Goal: Information Seeking & Learning: Learn about a topic

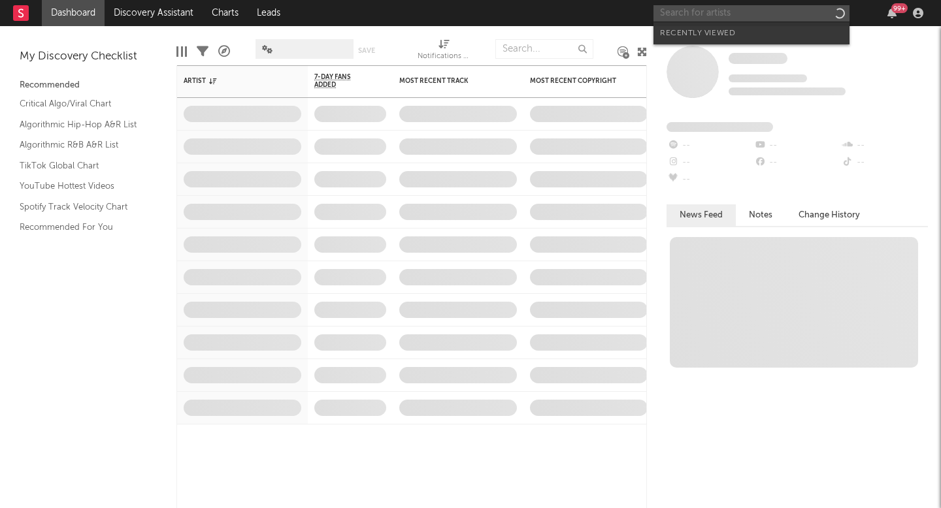
click at [731, 16] on input "text" at bounding box center [751, 13] width 196 height 16
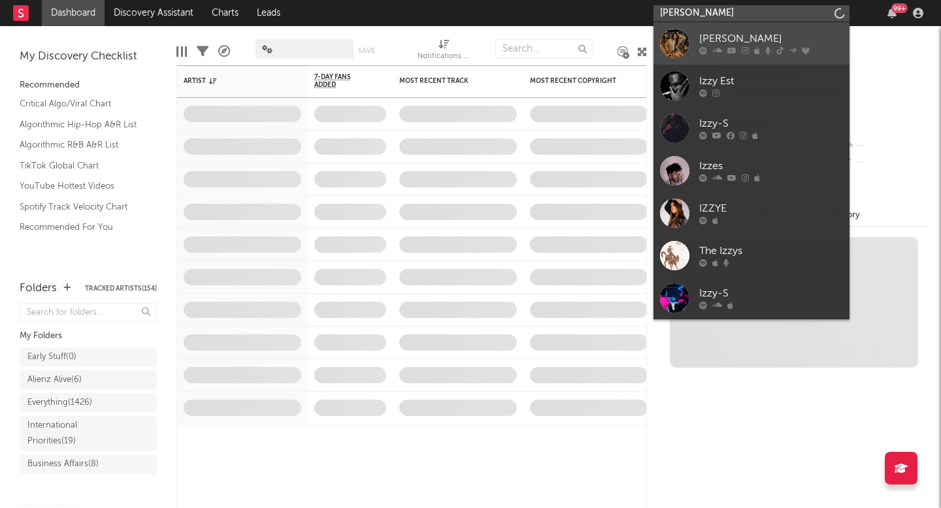
type input "izzy escobar"
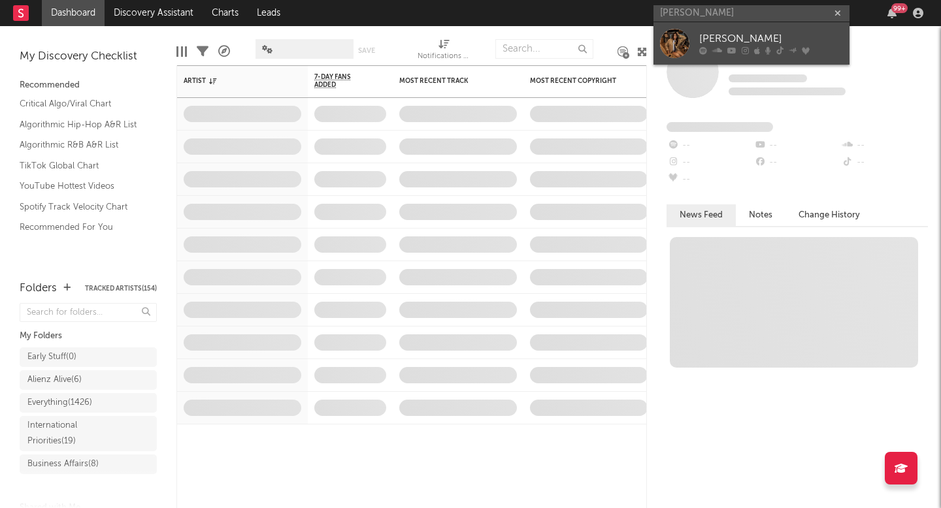
click at [790, 39] on div "Izzy Escobar" at bounding box center [771, 39] width 144 height 16
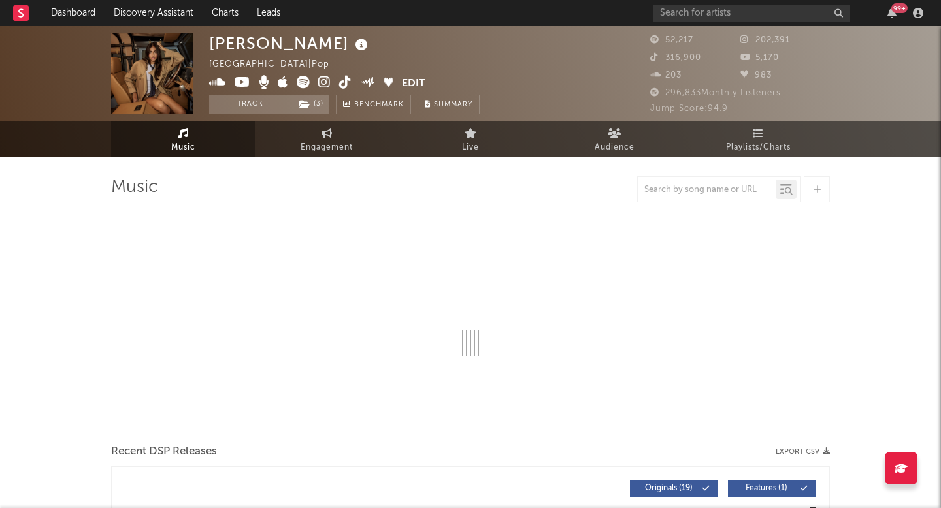
select select "6m"
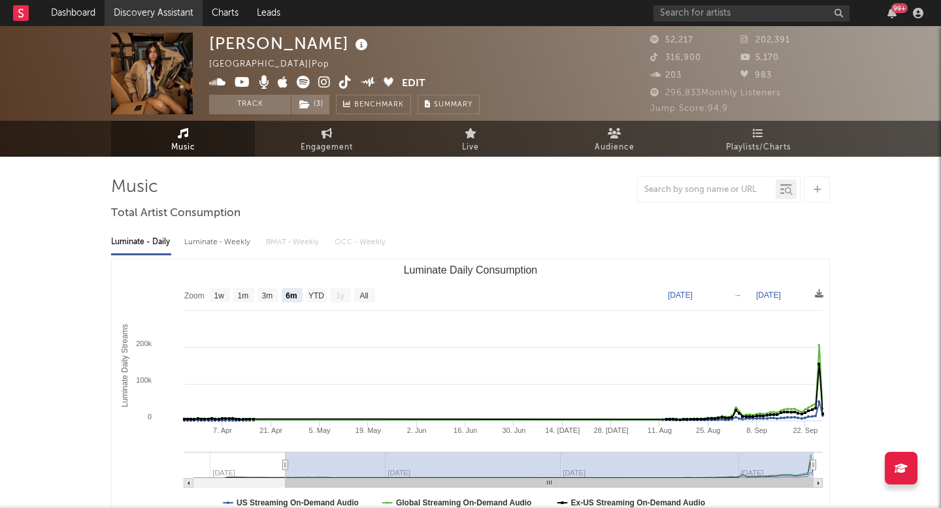
click at [152, 18] on link "Discovery Assistant" at bounding box center [154, 13] width 98 height 26
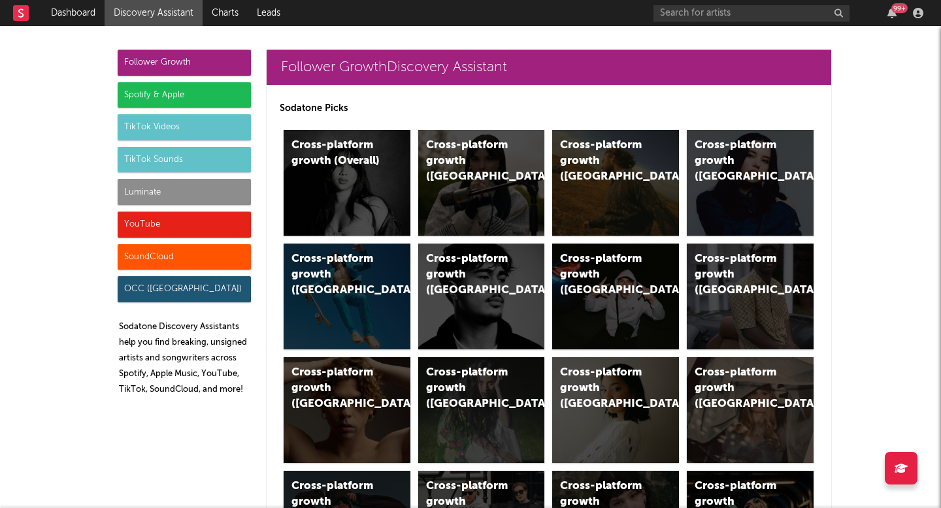
click at [210, 195] on div "Luminate" at bounding box center [184, 192] width 133 height 26
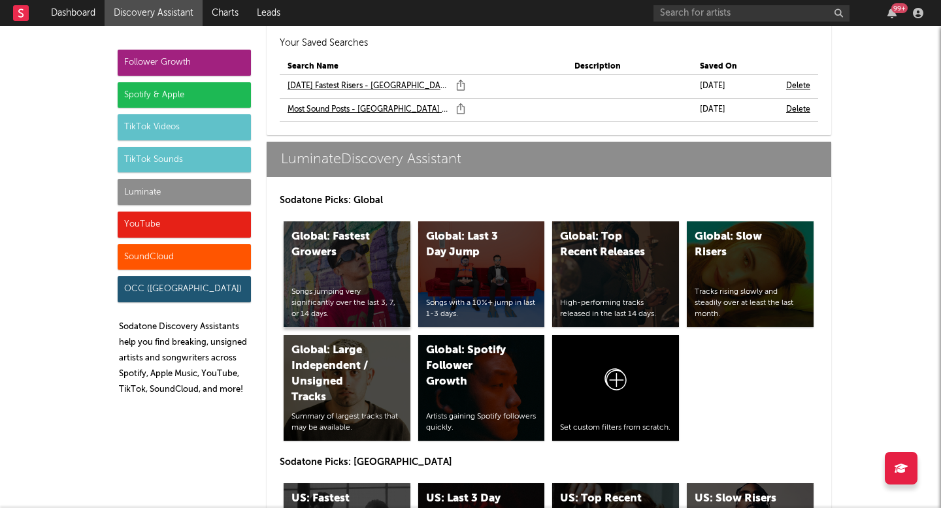
scroll to position [6474, 0]
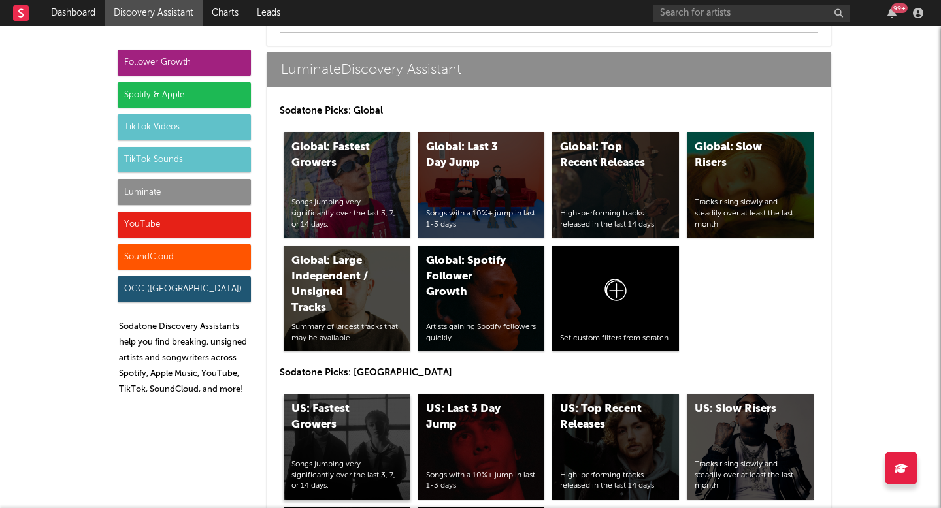
click at [359, 404] on div "US: Fastest Growers" at bounding box center [335, 417] width 89 height 31
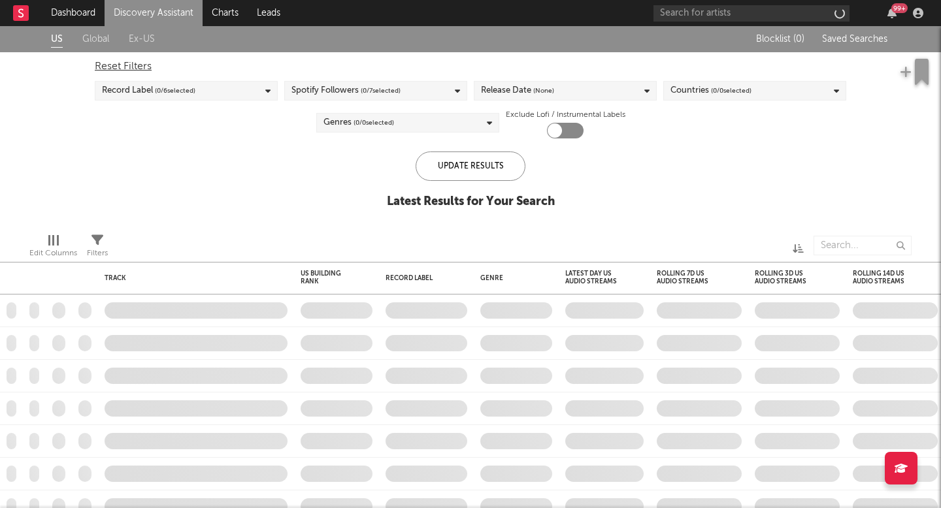
checkbox input "true"
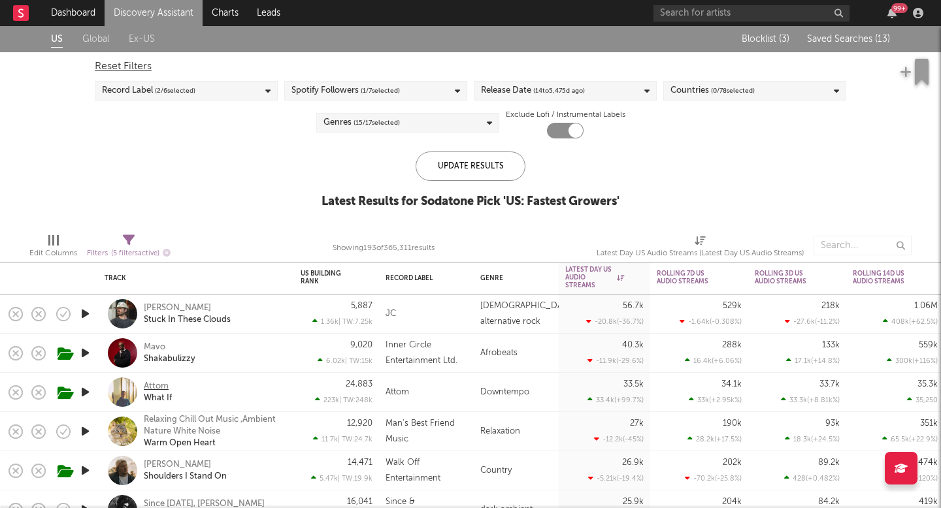
click at [147, 381] on div "Attom" at bounding box center [156, 387] width 25 height 12
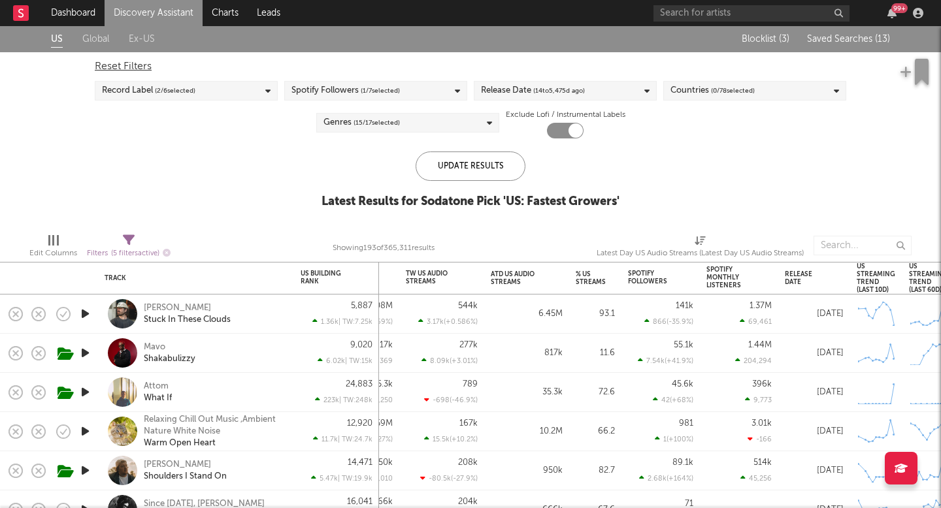
click at [860, 37] on span "Saved Searches ( 13 )" at bounding box center [848, 39] width 83 height 9
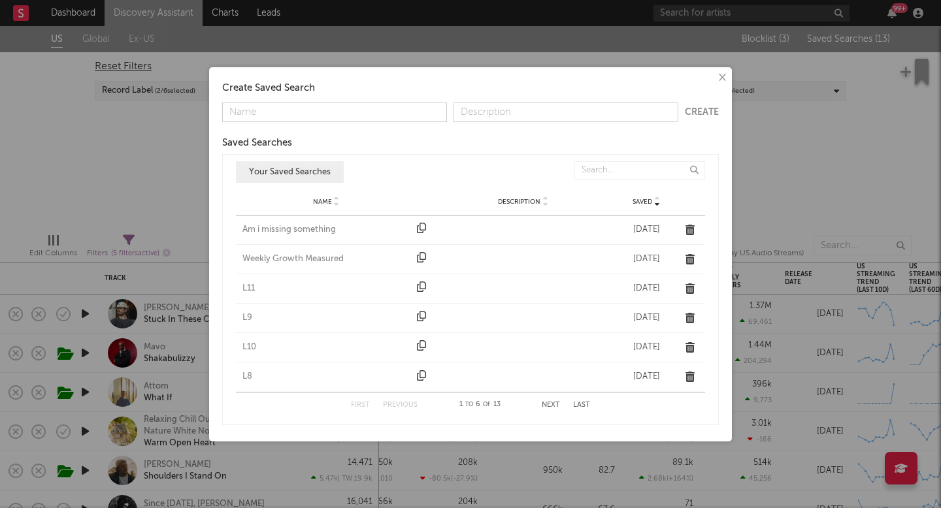
click at [288, 232] on div "Am i missing something" at bounding box center [326, 229] width 168 height 13
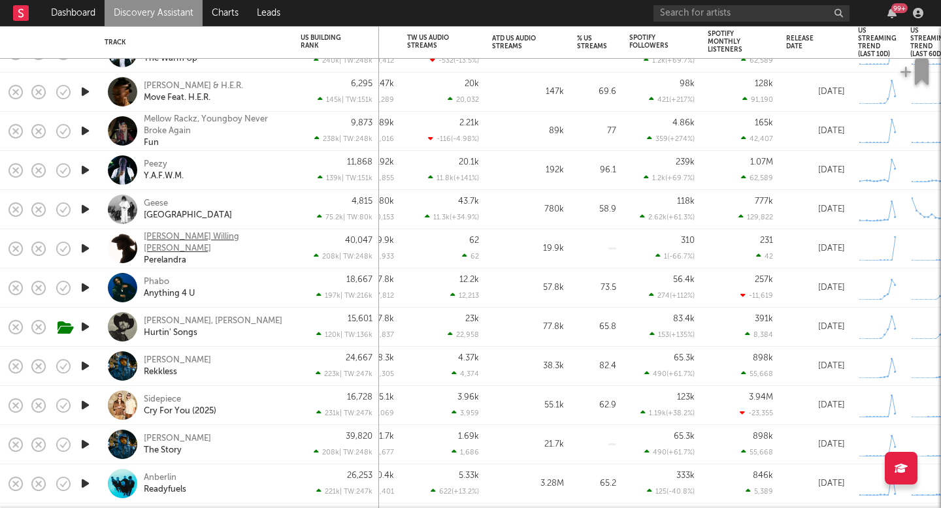
click at [195, 241] on div "Brendan Willing James" at bounding box center [214, 243] width 140 height 24
click at [218, 323] on div "Brett Kissel, Dierks Bentley" at bounding box center [213, 321] width 138 height 12
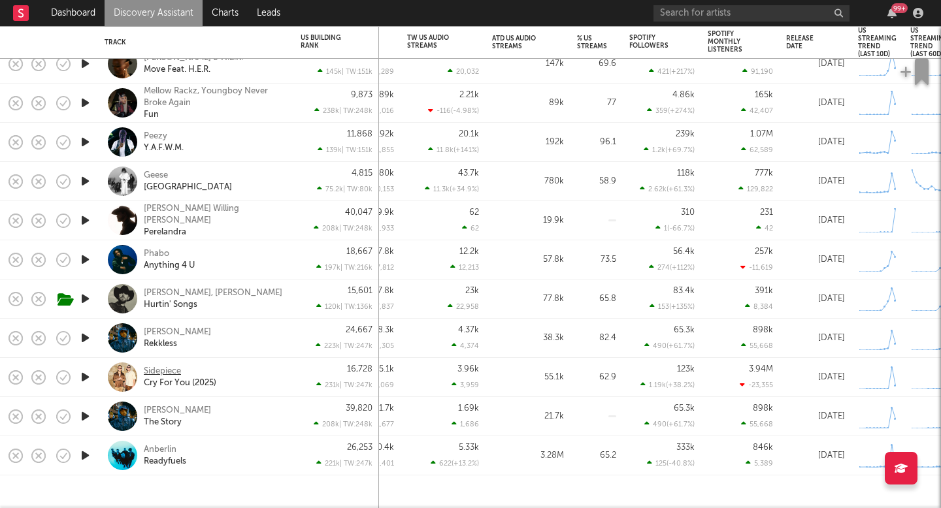
click at [170, 368] on div "Sidepiece" at bounding box center [162, 372] width 37 height 12
click at [168, 407] on div "Jay Worthy" at bounding box center [177, 411] width 67 height 12
click at [150, 448] on div "Anberlin" at bounding box center [160, 450] width 33 height 12
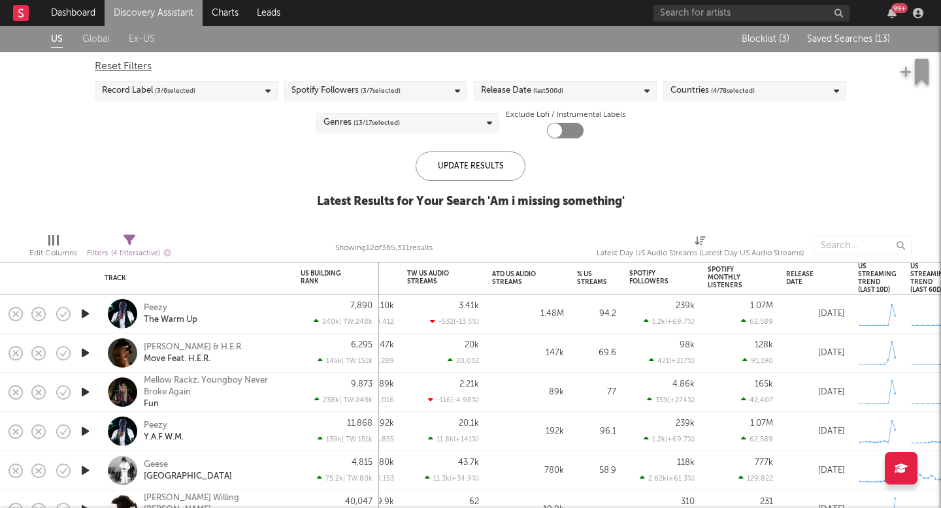
click at [859, 42] on span "Saved Searches ( 13 )" at bounding box center [848, 39] width 83 height 9
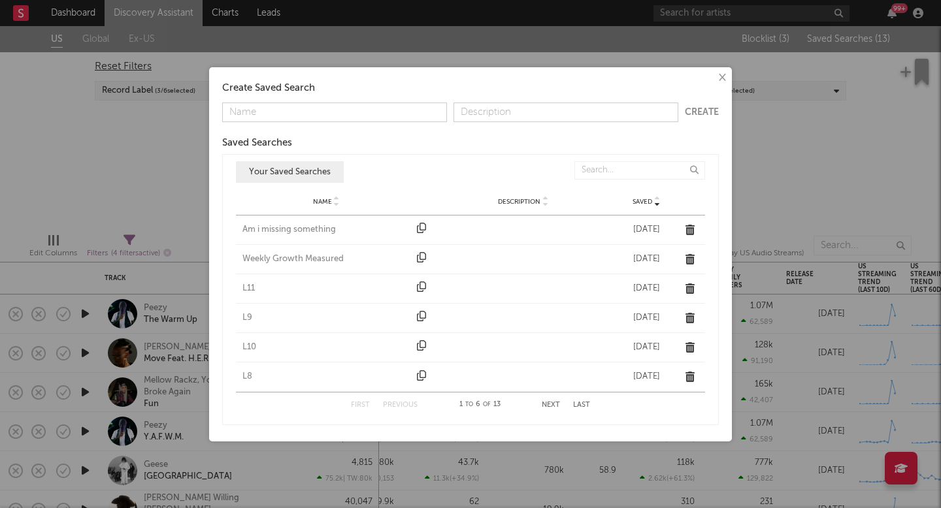
click at [287, 254] on div "Weekly Growth Measured" at bounding box center [326, 259] width 168 height 13
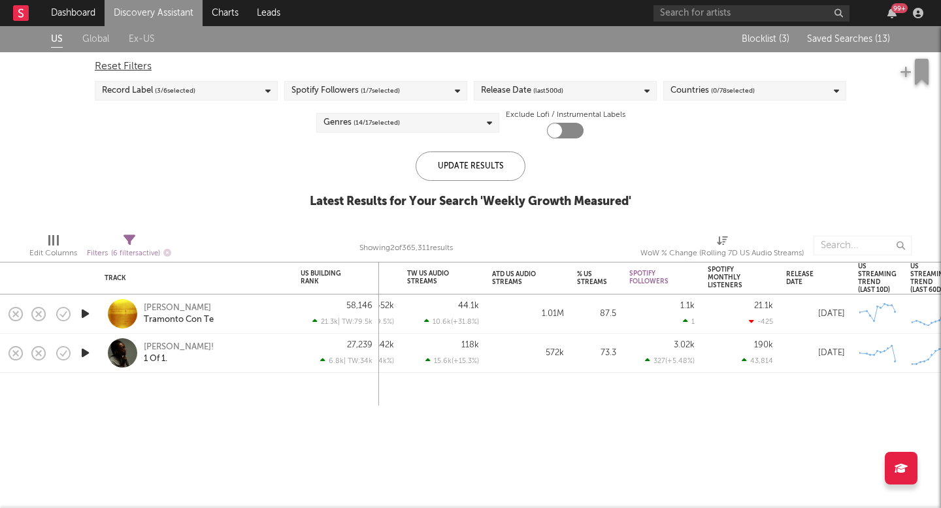
click at [848, 46] on div "Blocklist ( 3 ) Saved Searches ( 13 )" at bounding box center [807, 39] width 163 height 26
click at [840, 40] on span "Saved Searches ( 13 )" at bounding box center [848, 39] width 83 height 9
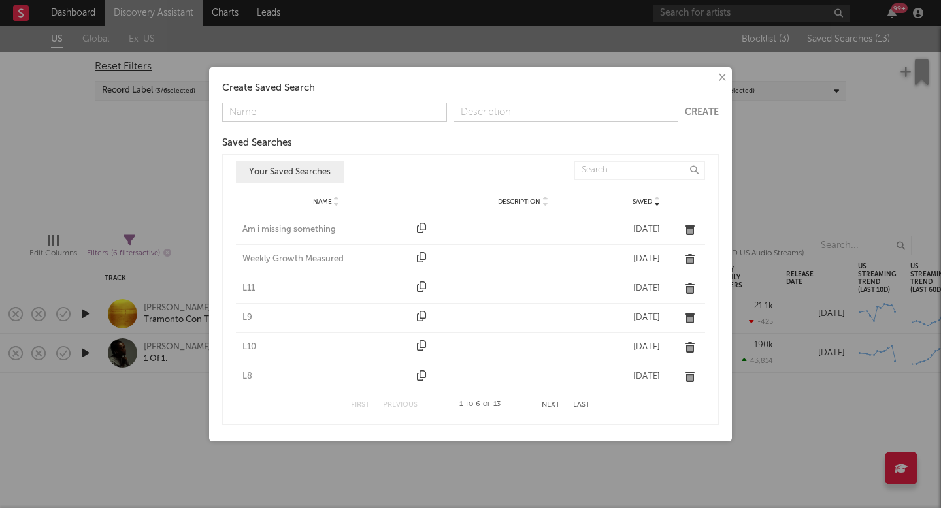
click at [248, 291] on div "L11" at bounding box center [326, 288] width 168 height 13
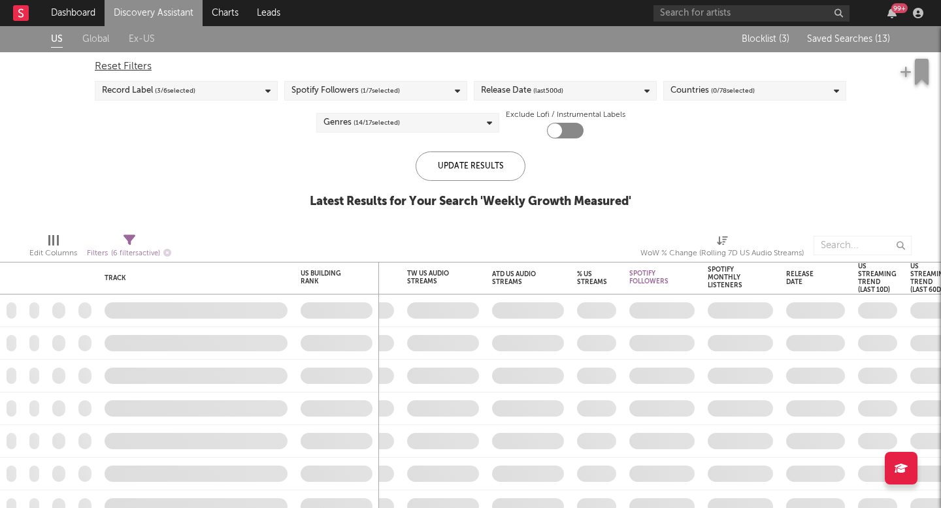
checkbox input "true"
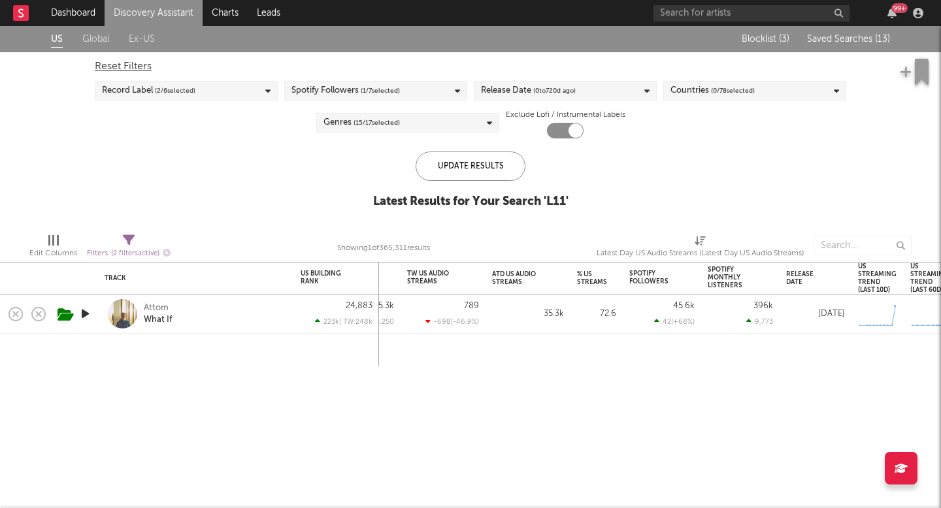
click at [167, 11] on link "Discovery Assistant" at bounding box center [154, 13] width 98 height 26
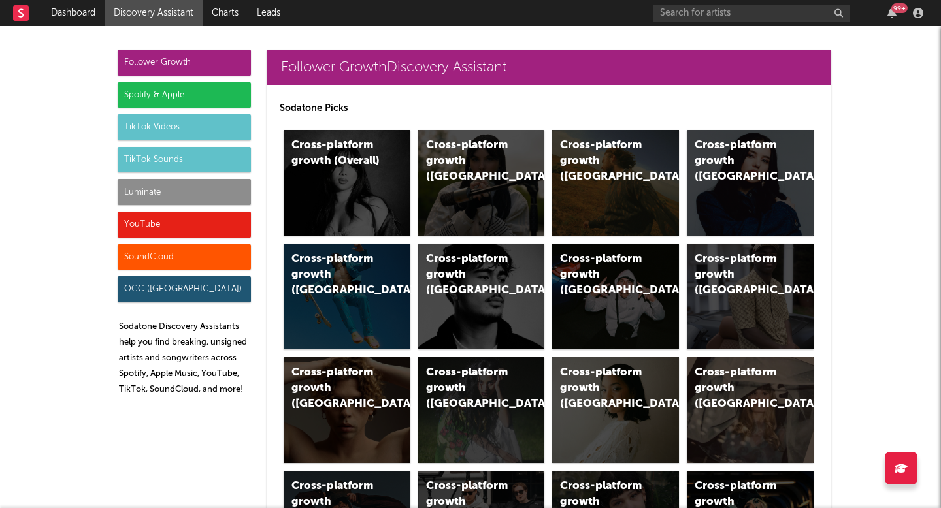
click at [174, 195] on div "Luminate" at bounding box center [184, 192] width 133 height 26
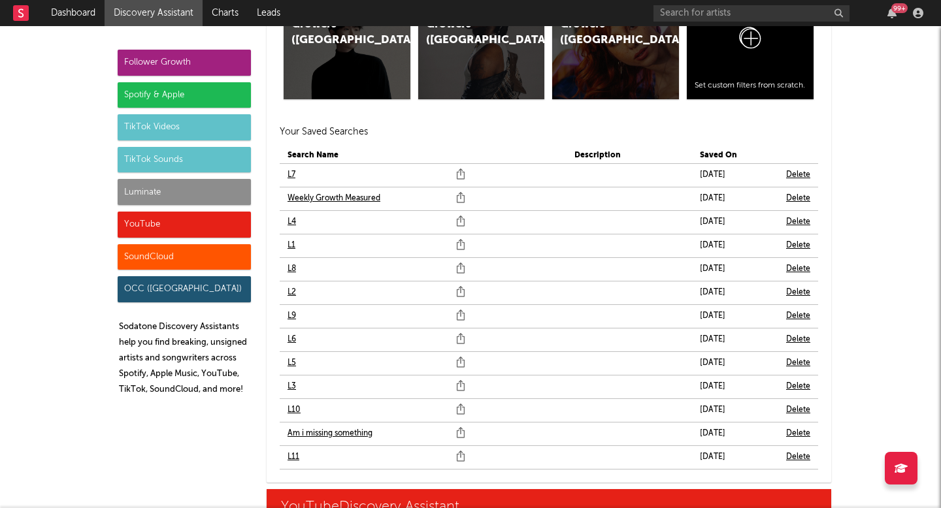
scroll to position [7971, 0]
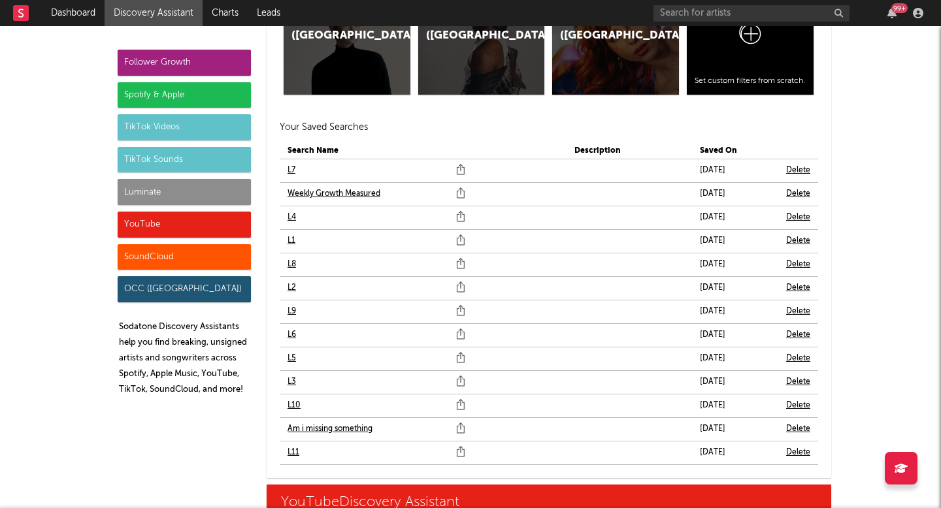
click at [297, 455] on link "L11" at bounding box center [293, 453] width 12 height 16
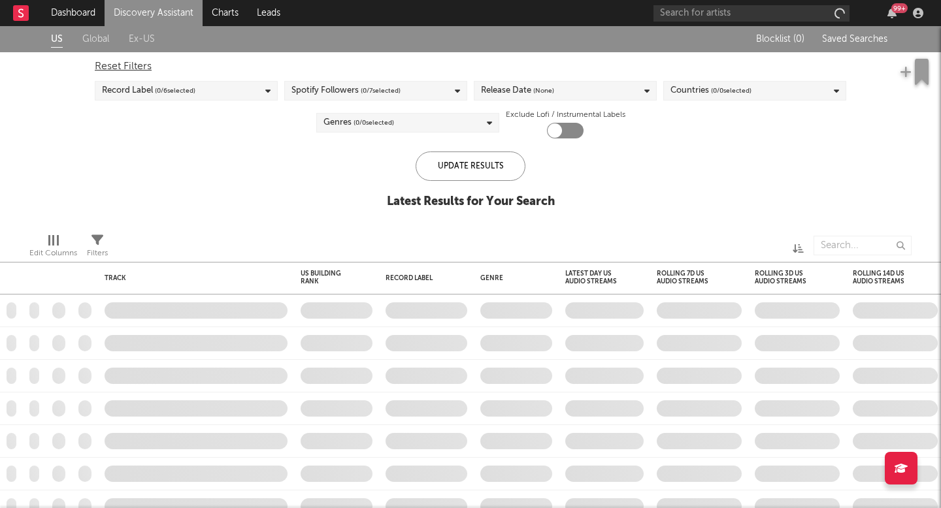
checkbox input "true"
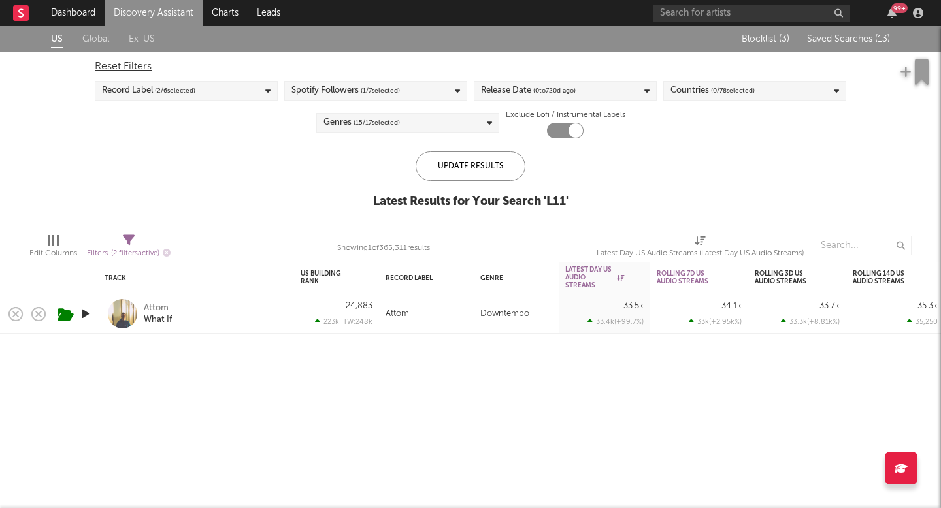
click at [174, 15] on link "Discovery Assistant" at bounding box center [154, 13] width 98 height 26
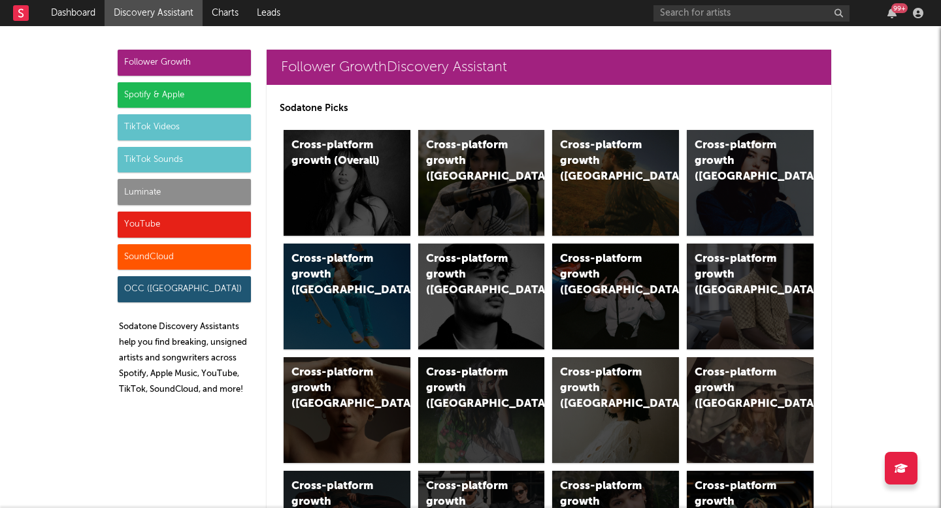
click at [180, 189] on div "Luminate" at bounding box center [184, 192] width 133 height 26
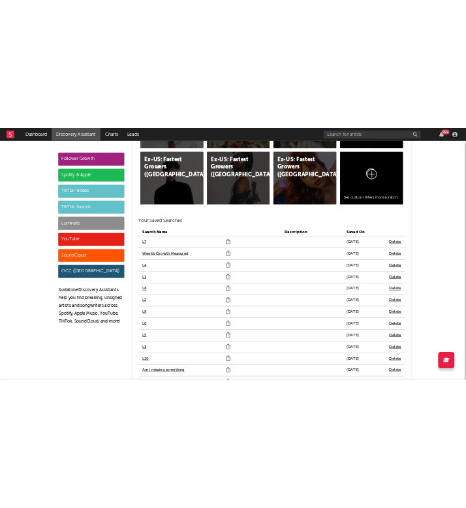
scroll to position [7932, 0]
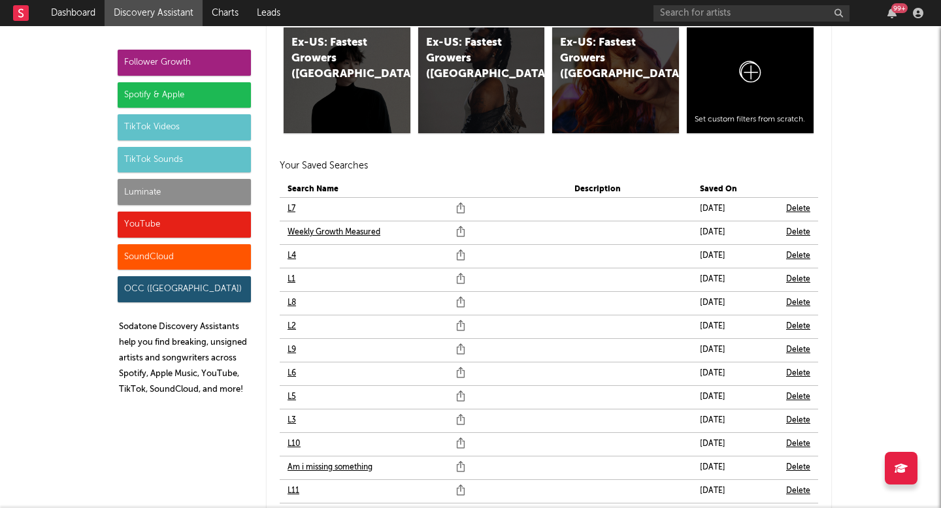
click at [292, 444] on link "L10" at bounding box center [293, 444] width 13 height 16
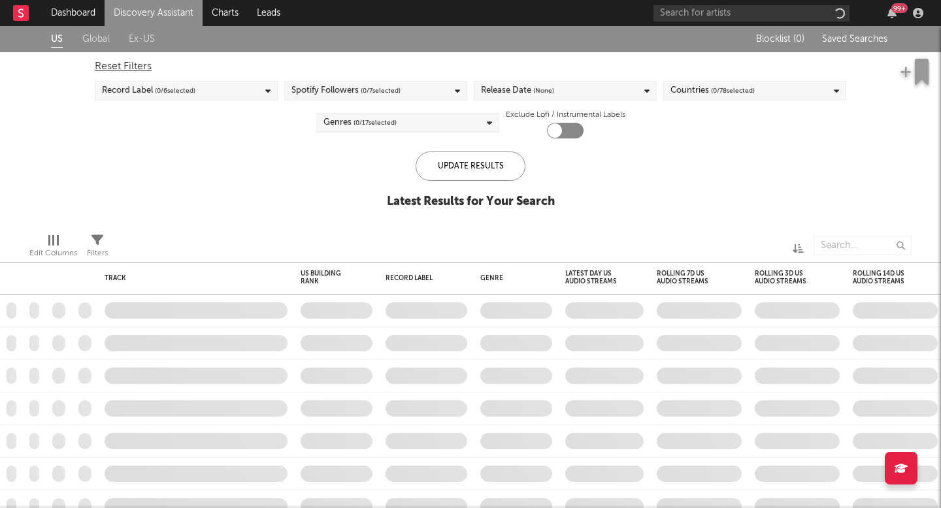
checkbox input "true"
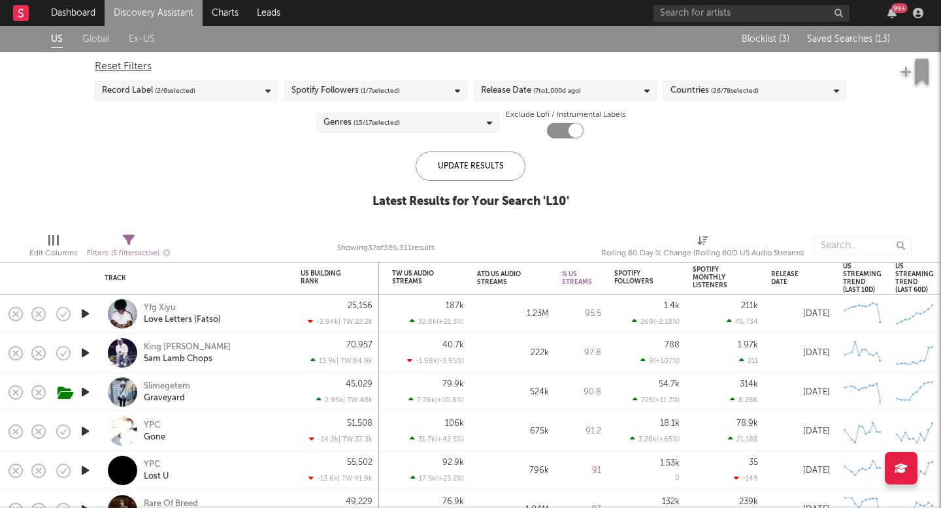
click at [829, 44] on button "Saved Searches ( 13 )" at bounding box center [846, 39] width 87 height 10
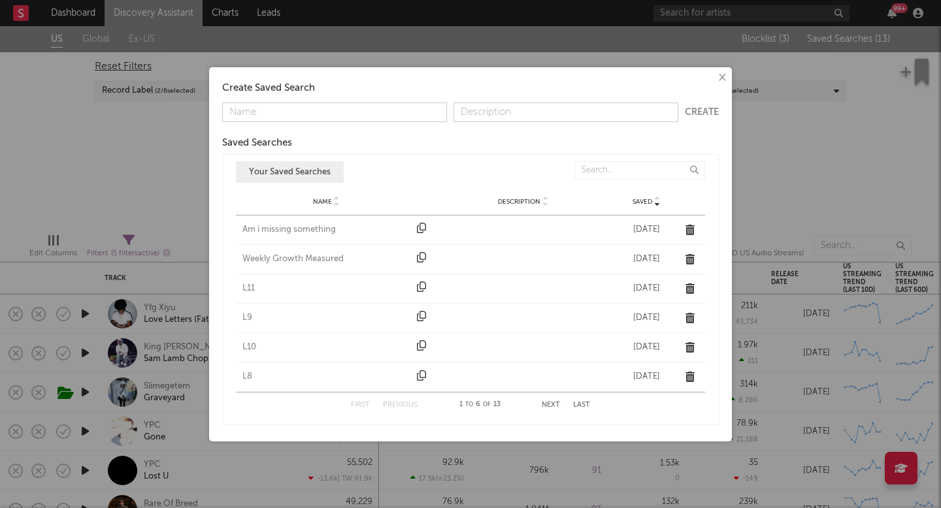
click at [249, 318] on div "L9" at bounding box center [326, 318] width 168 height 13
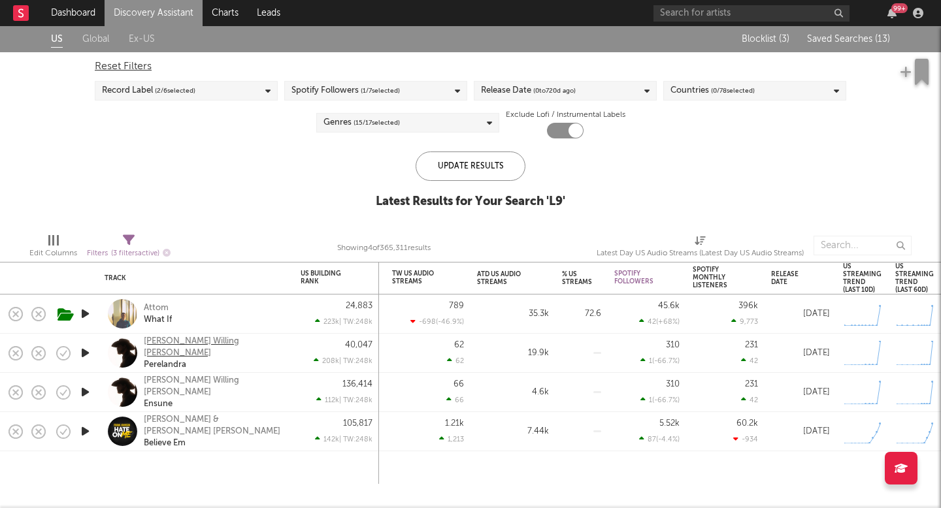
click at [210, 344] on div "Brendan Willing James" at bounding box center [214, 348] width 140 height 24
click at [851, 33] on div "Blocklist ( 3 ) Saved Searches ( 13 )" at bounding box center [807, 39] width 163 height 26
click at [845, 38] on span "Saved Searches ( 13 )" at bounding box center [848, 39] width 83 height 9
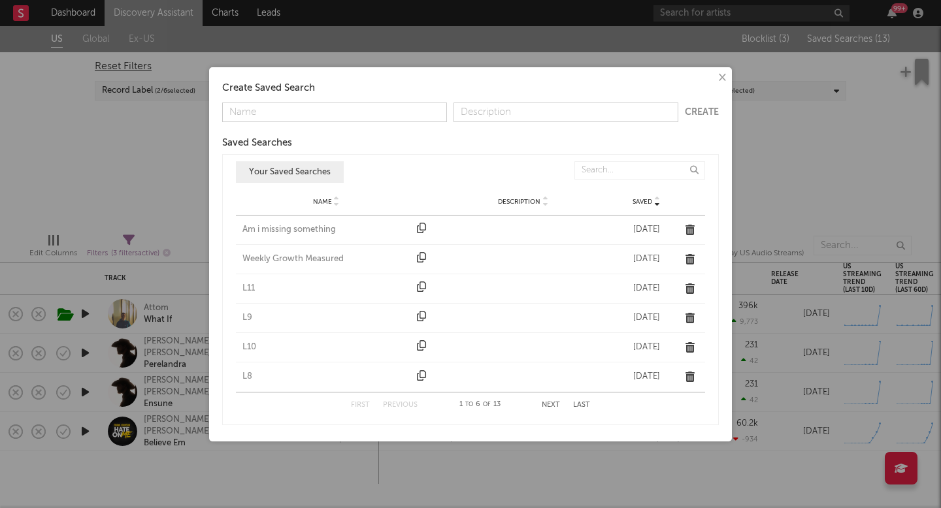
click at [250, 349] on div "L10" at bounding box center [326, 347] width 168 height 13
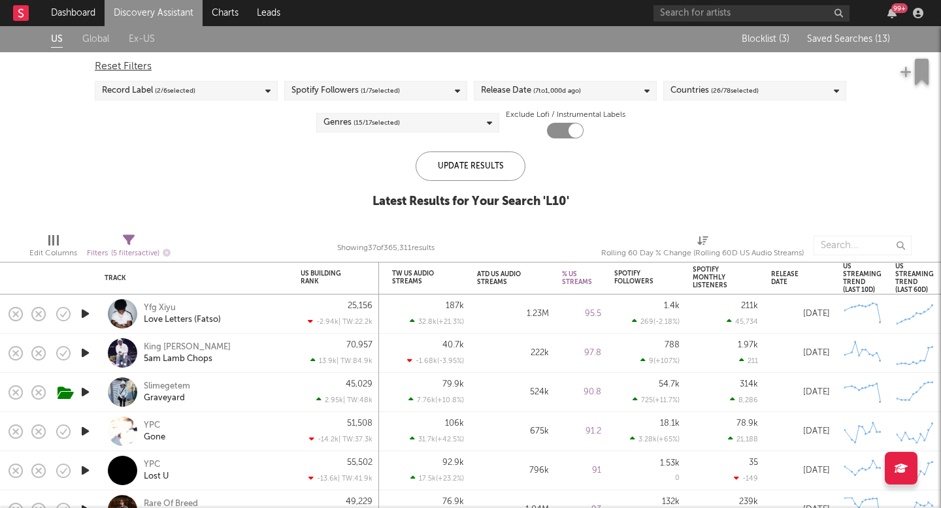
click at [880, 45] on div "Blocklist ( 3 ) Saved Searches ( 13 )" at bounding box center [807, 39] width 163 height 26
click at [877, 39] on span "( 13 )" at bounding box center [882, 39] width 15 height 9
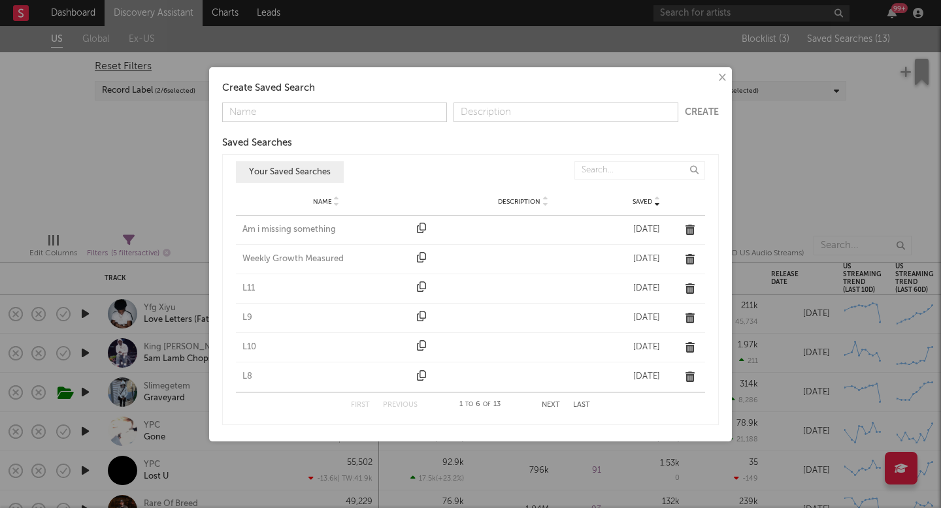
click at [243, 381] on div "L8" at bounding box center [326, 376] width 168 height 13
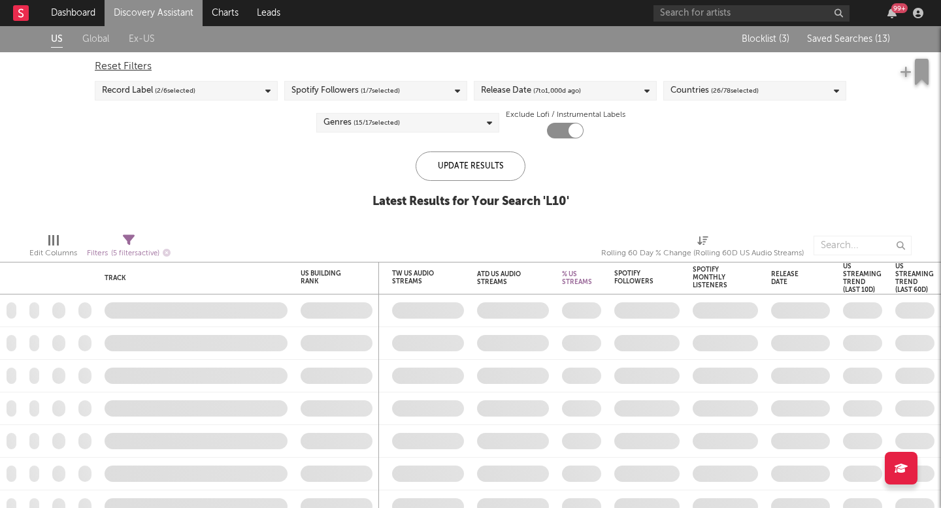
checkbox input "false"
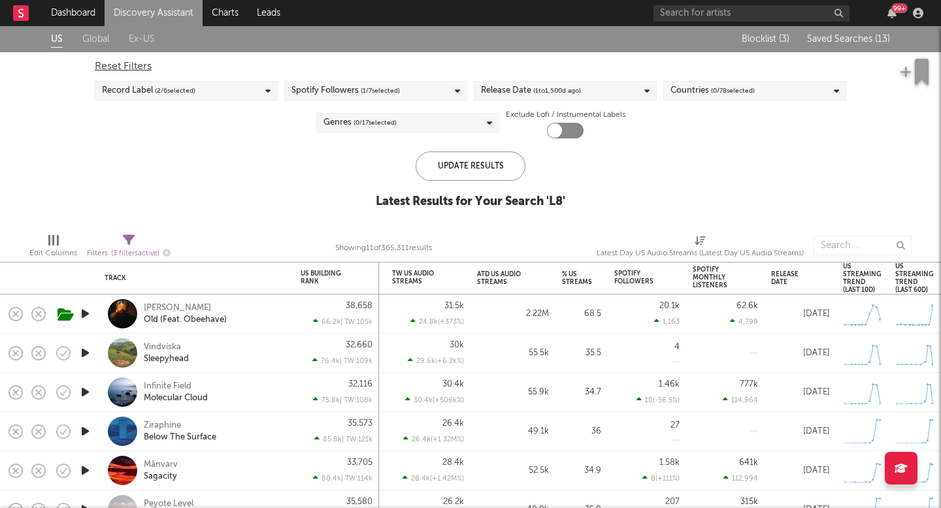
click at [862, 38] on span "Saved Searches ( 13 )" at bounding box center [848, 39] width 83 height 9
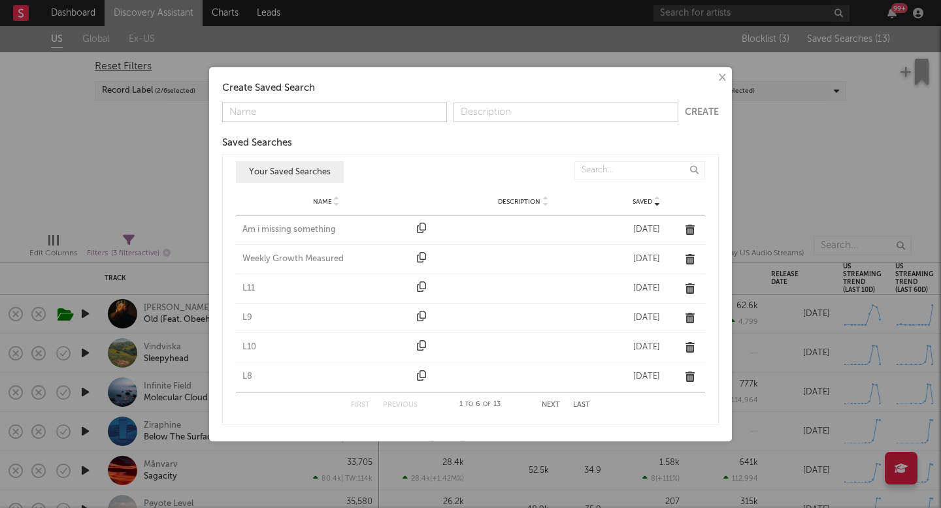
click at [549, 402] on button "Next" at bounding box center [550, 405] width 18 height 7
click at [250, 229] on div "L7" at bounding box center [326, 229] width 168 height 13
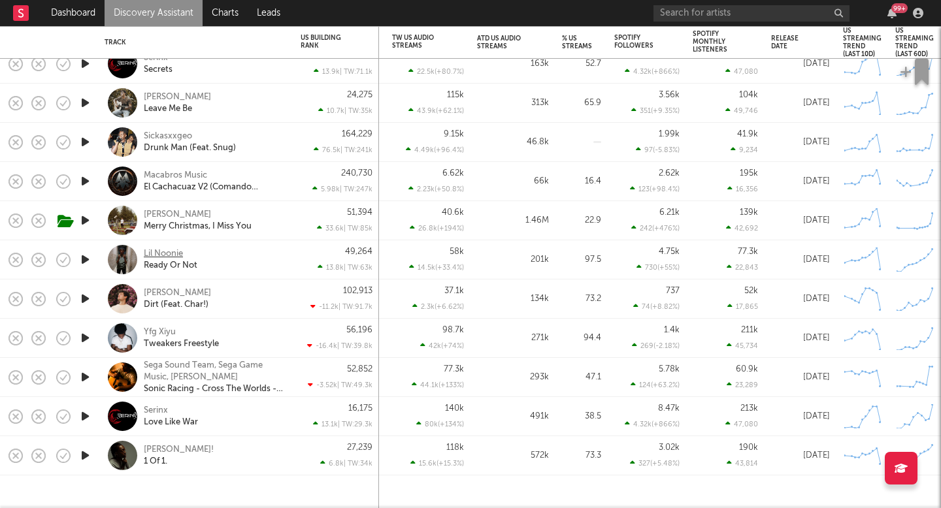
click at [153, 248] on div "Lil Noonie" at bounding box center [163, 254] width 39 height 12
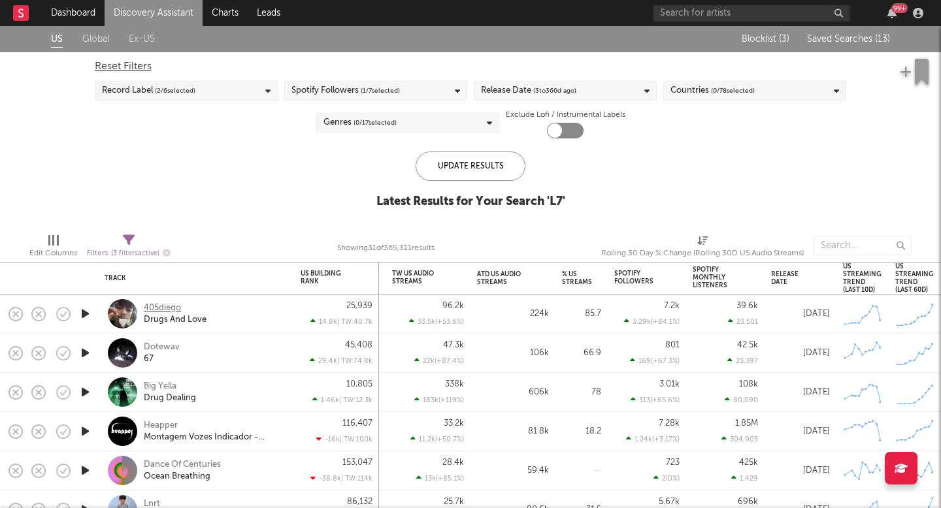
click at [154, 310] on div "405diego" at bounding box center [162, 308] width 37 height 12
click at [223, 7] on link "Charts" at bounding box center [224, 13] width 45 height 26
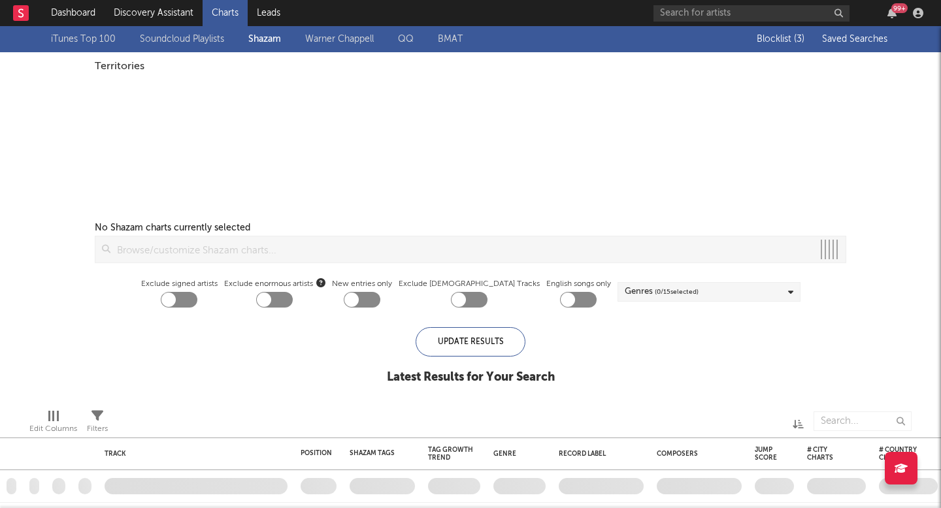
checkbox input "true"
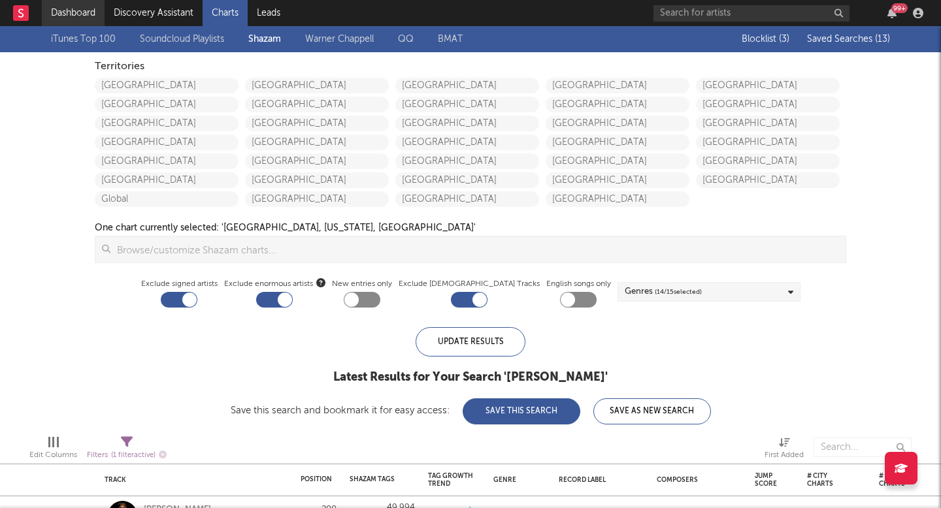
click at [57, 10] on link "Dashboard" at bounding box center [73, 13] width 63 height 26
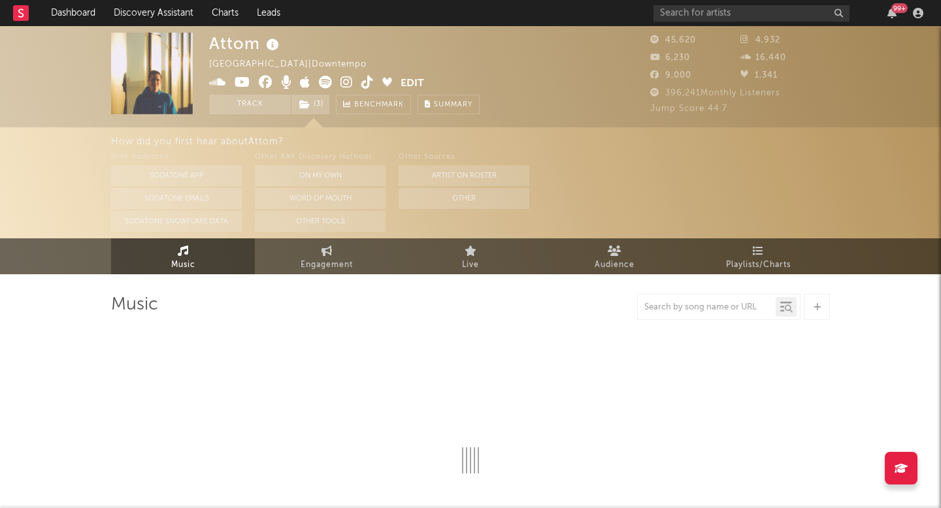
select select "6m"
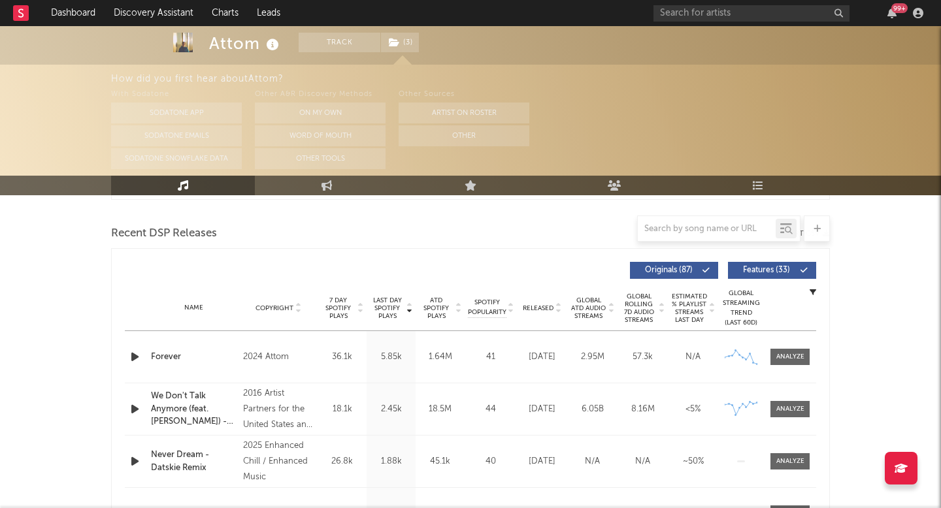
scroll to position [532, 0]
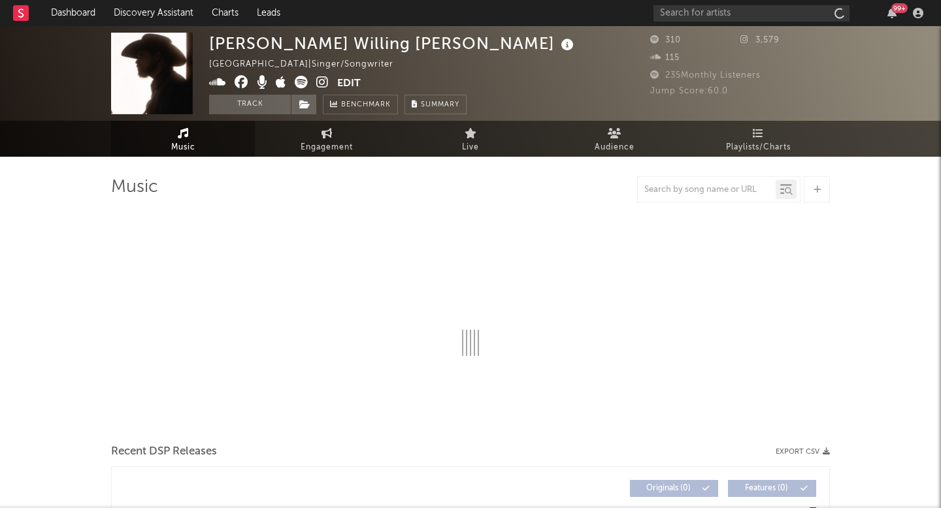
select select "1w"
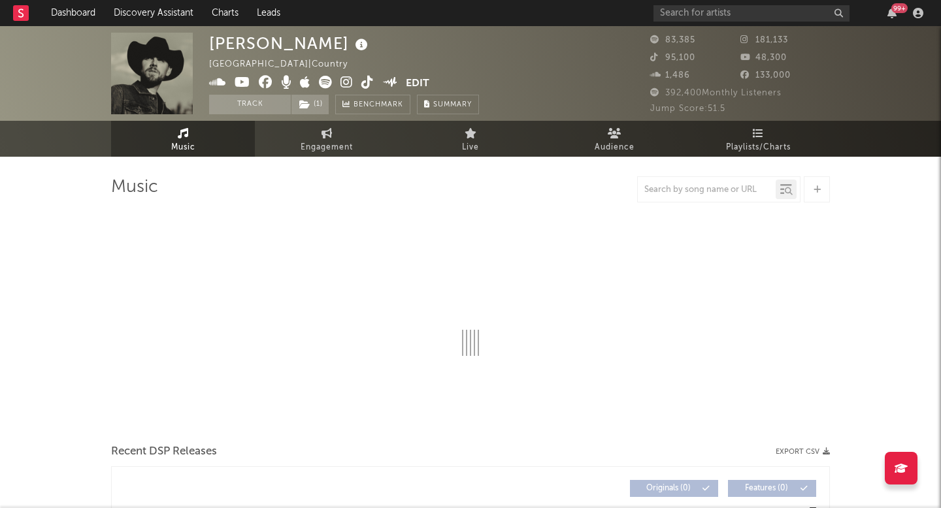
select select "6m"
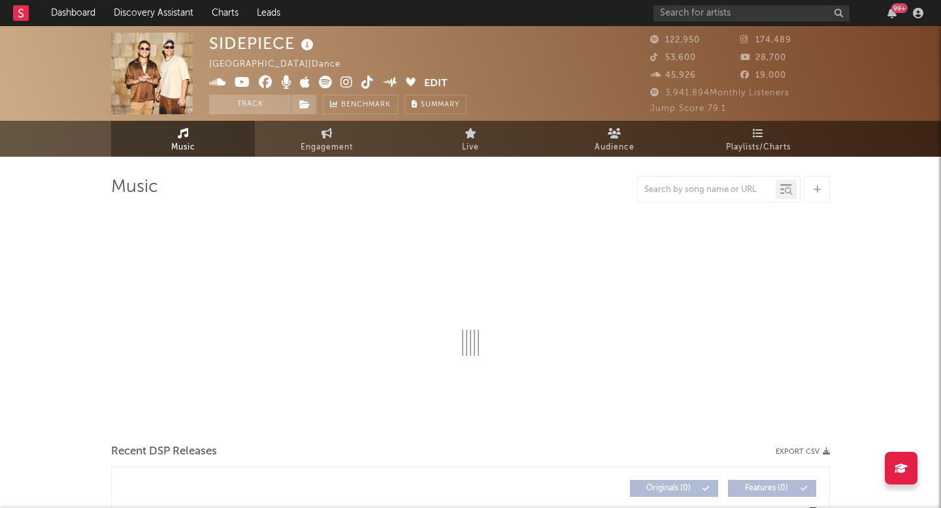
select select "6m"
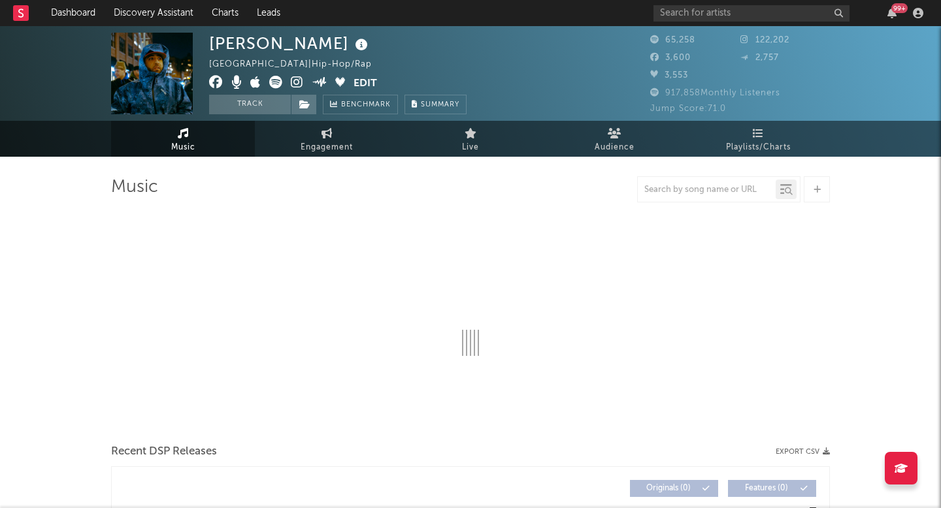
select select "6m"
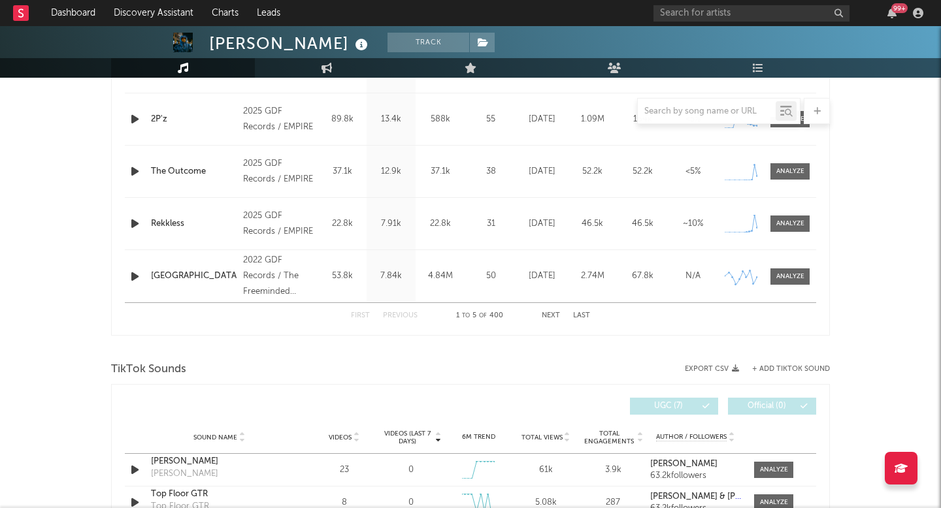
scroll to position [646, 0]
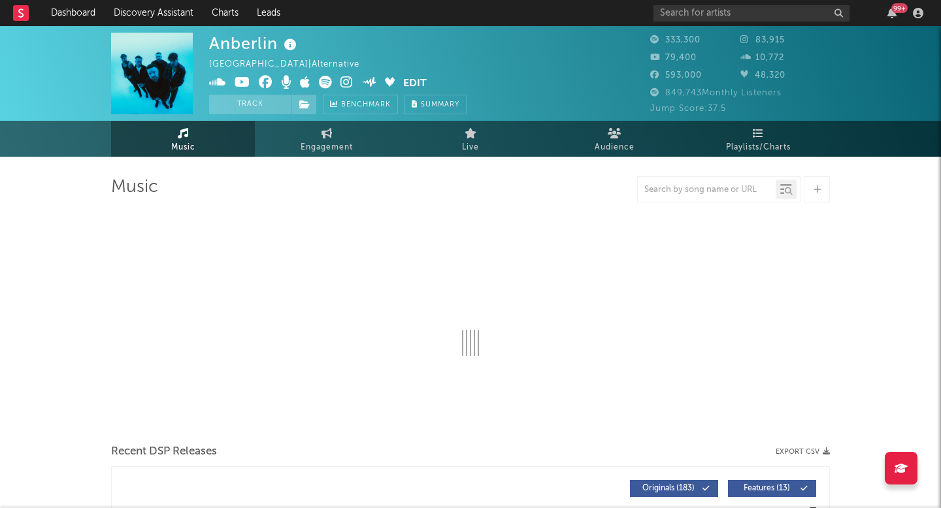
select select "6m"
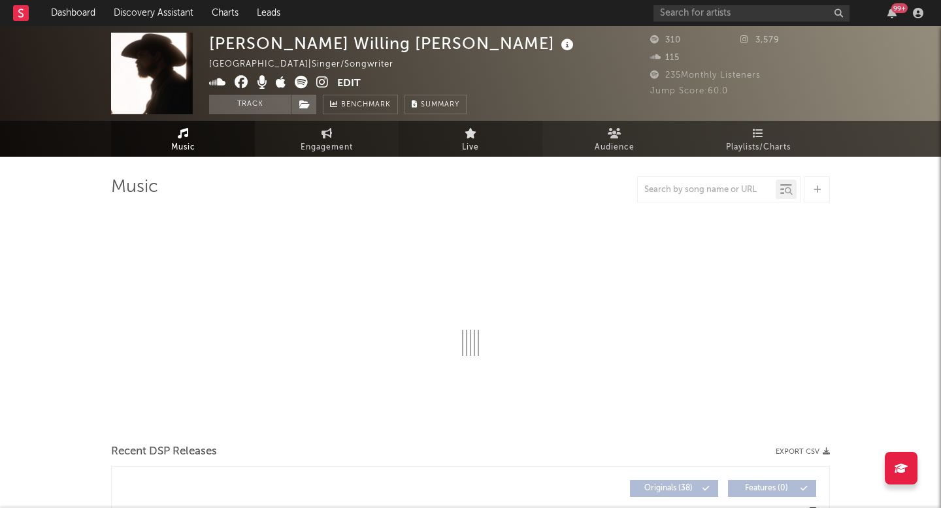
select select "1w"
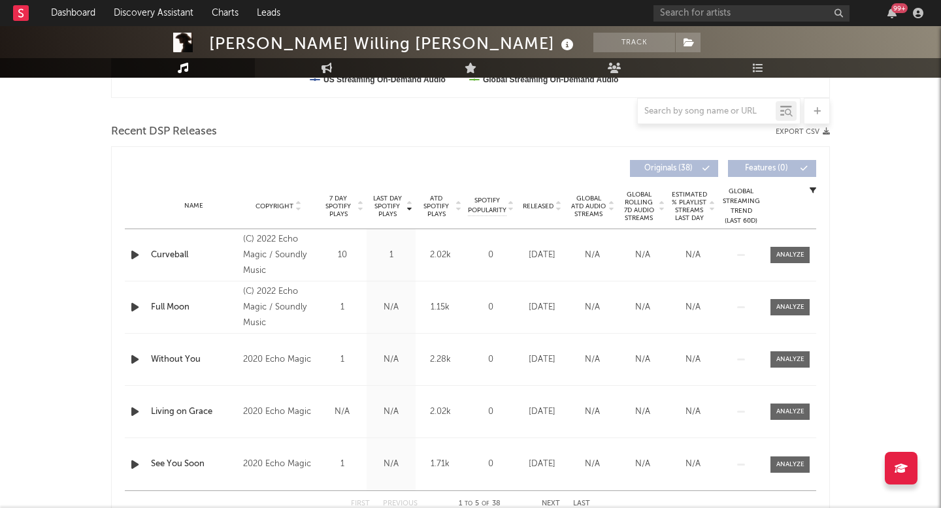
scroll to position [439, 0]
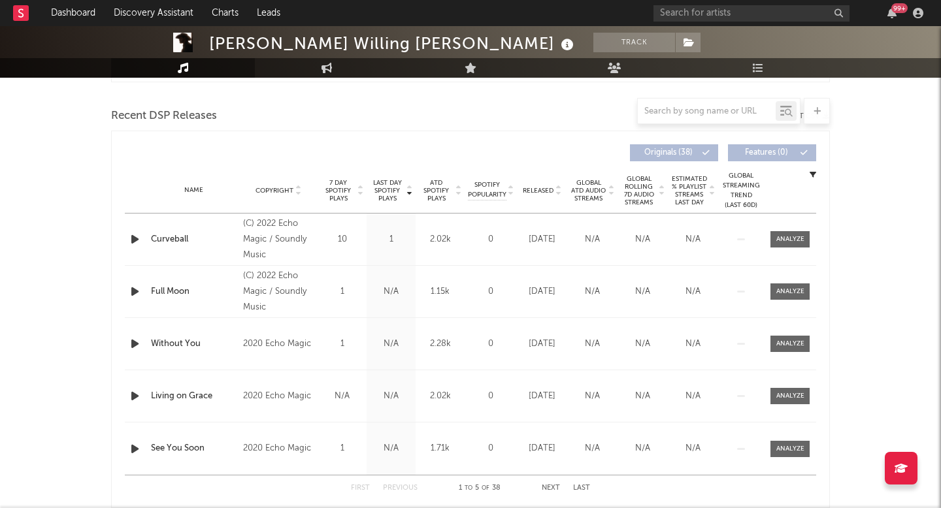
click at [127, 238] on div at bounding box center [136, 239] width 23 height 16
click at [132, 240] on icon "button" at bounding box center [135, 239] width 14 height 16
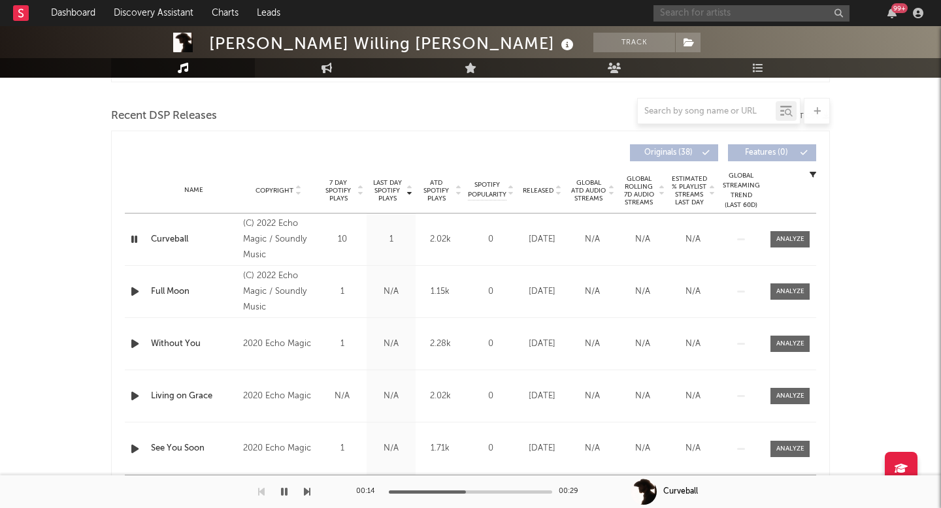
click at [681, 7] on input "text" at bounding box center [751, 13] width 196 height 16
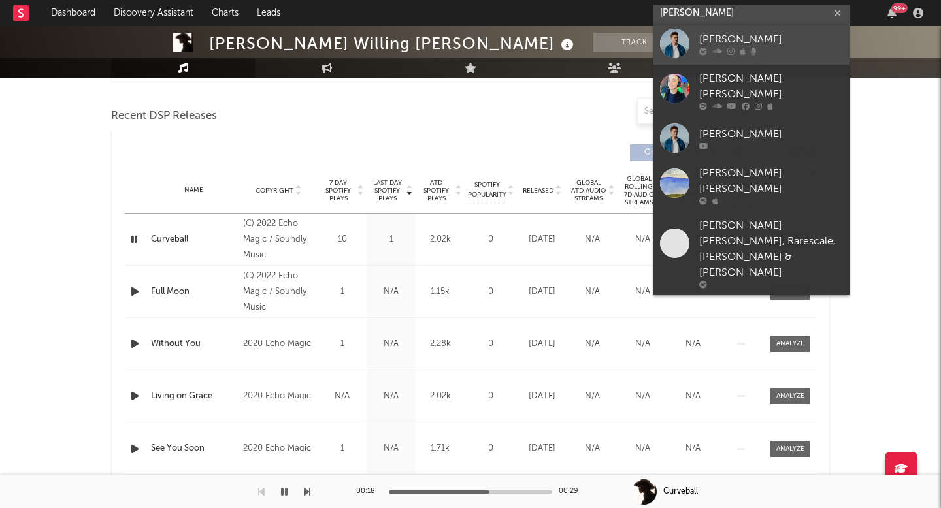
type input "david bennett"
click at [687, 34] on div at bounding box center [674, 43] width 29 height 29
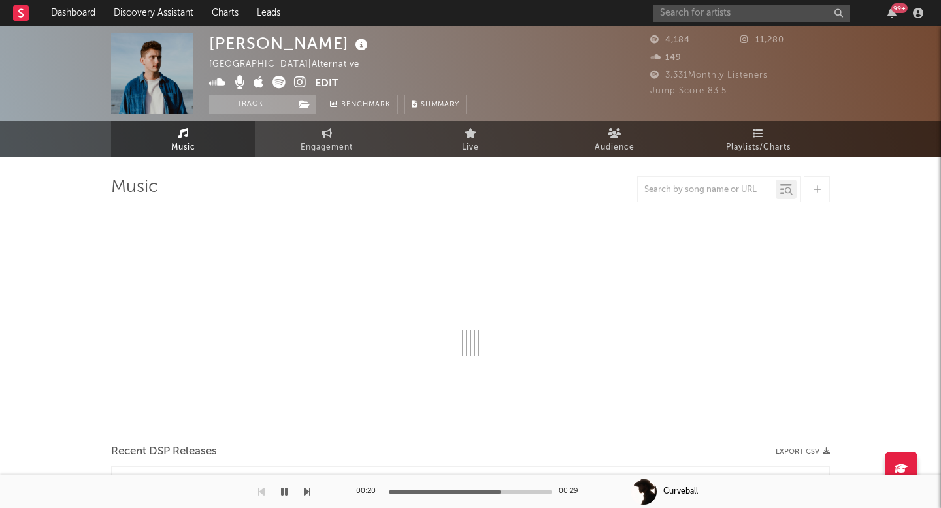
select select "1w"
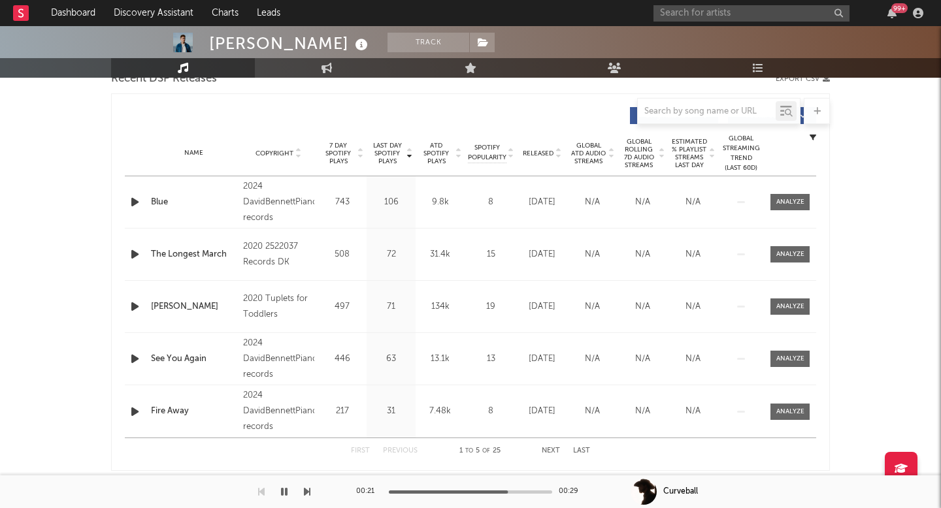
scroll to position [478, 0]
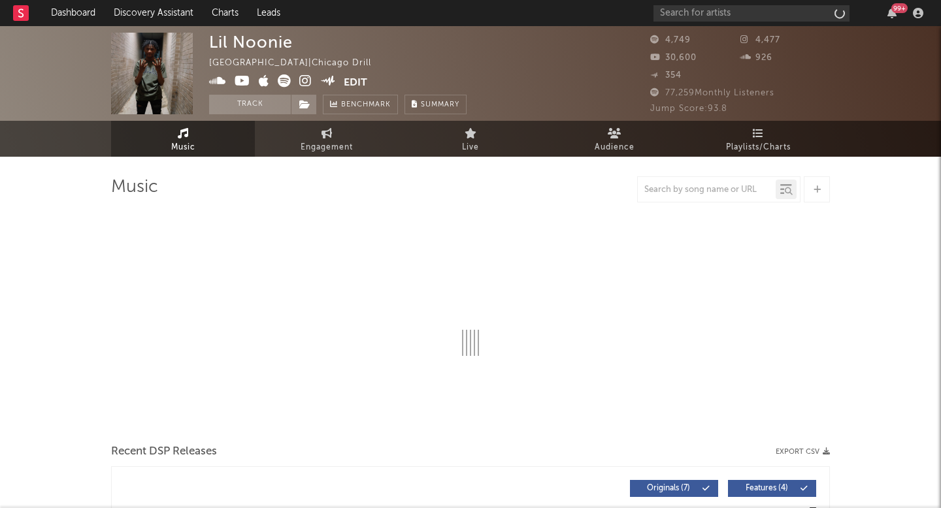
select select "1w"
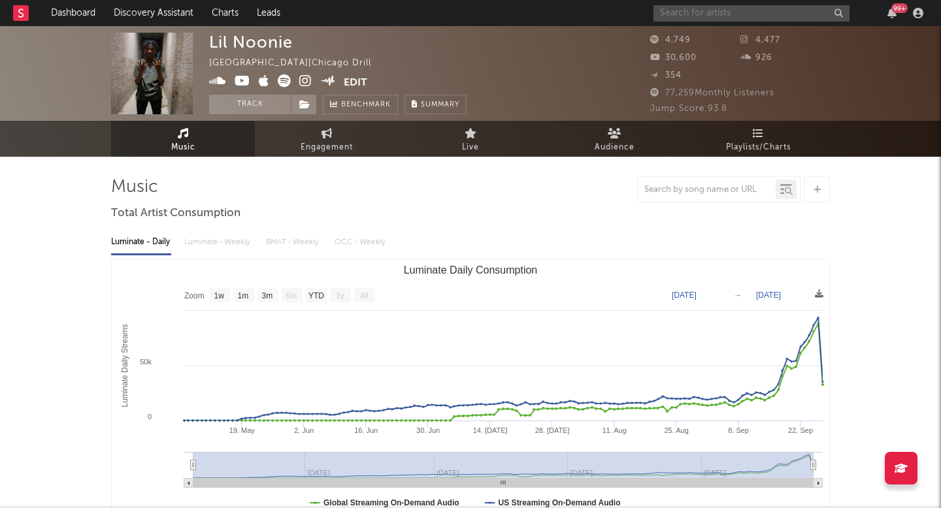
click at [756, 10] on input "text" at bounding box center [751, 13] width 196 height 16
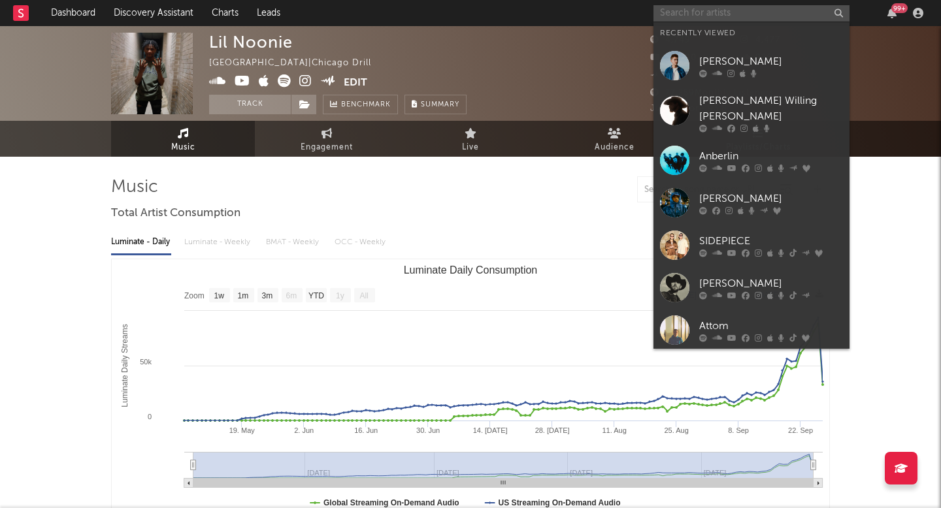
type input "n"
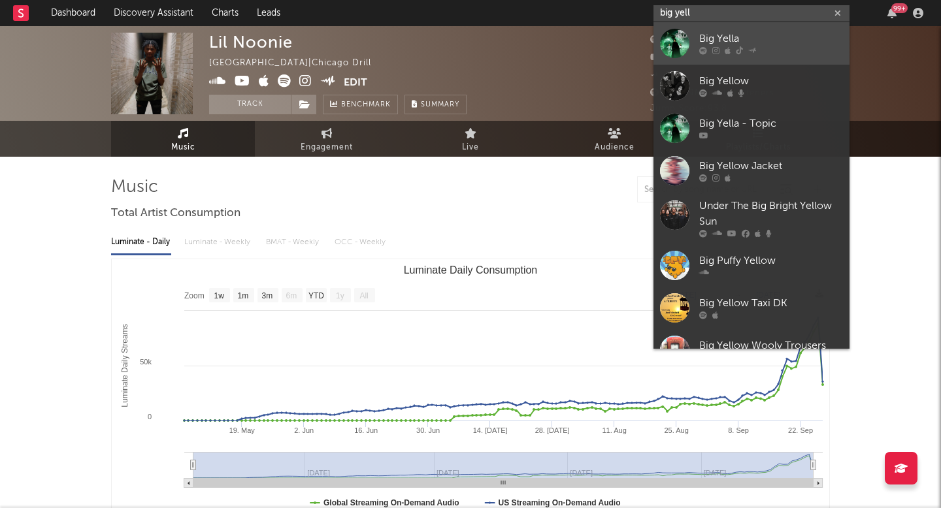
type input "big yell"
click at [800, 28] on link "Big Yella" at bounding box center [751, 43] width 196 height 42
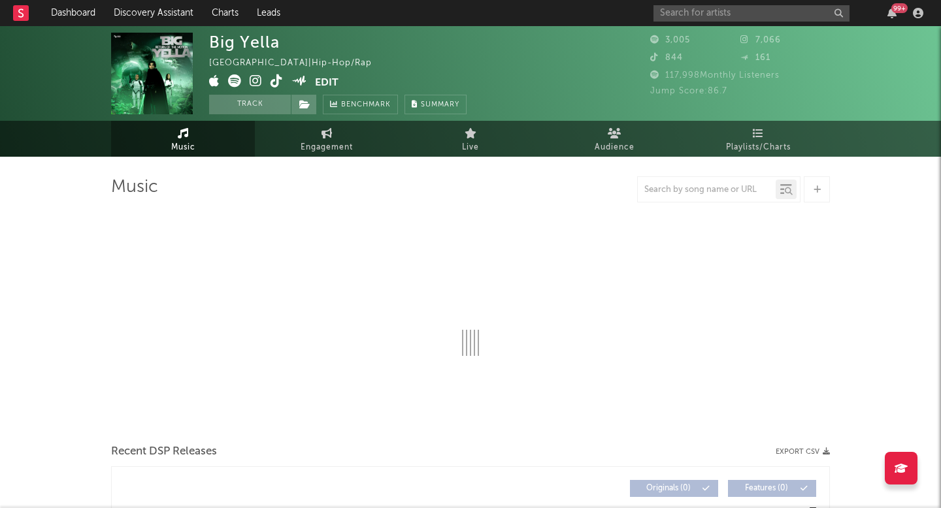
select select "1w"
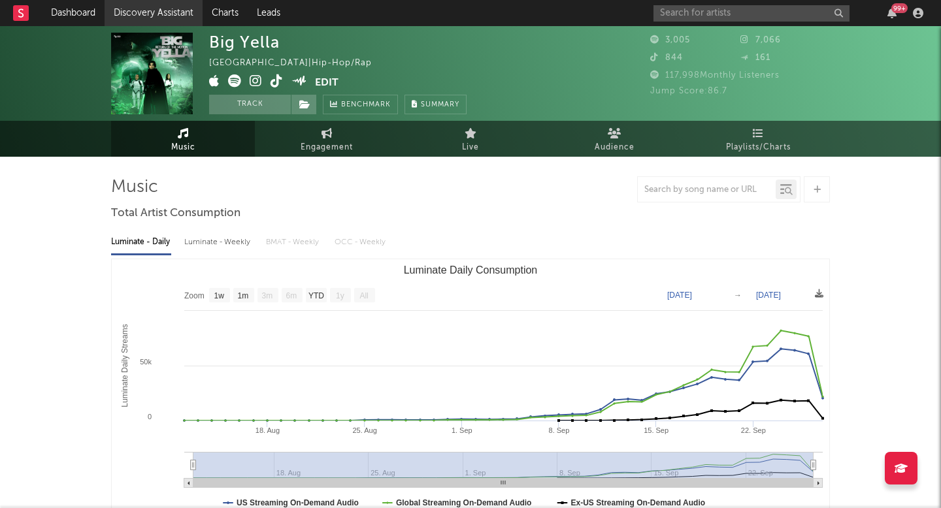
click at [142, 9] on link "Discovery Assistant" at bounding box center [154, 13] width 98 height 26
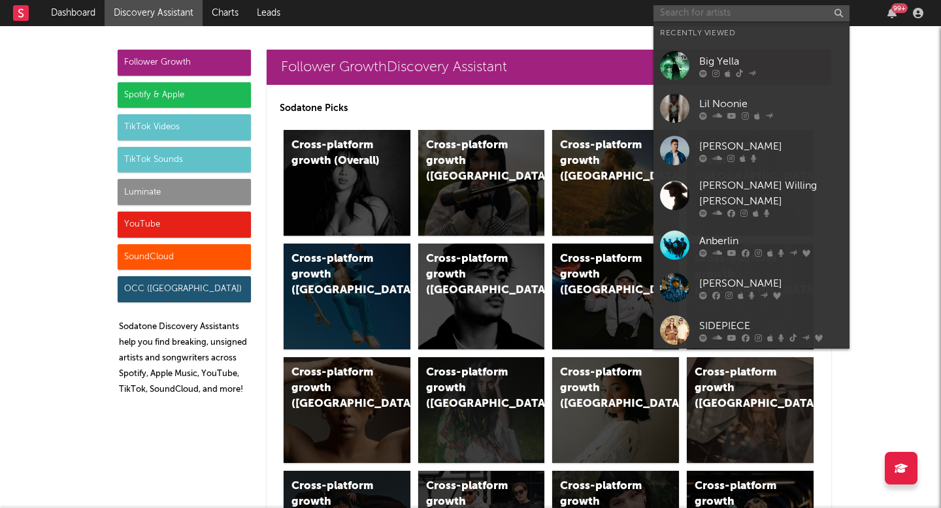
click at [714, 13] on input "text" at bounding box center [751, 13] width 196 height 16
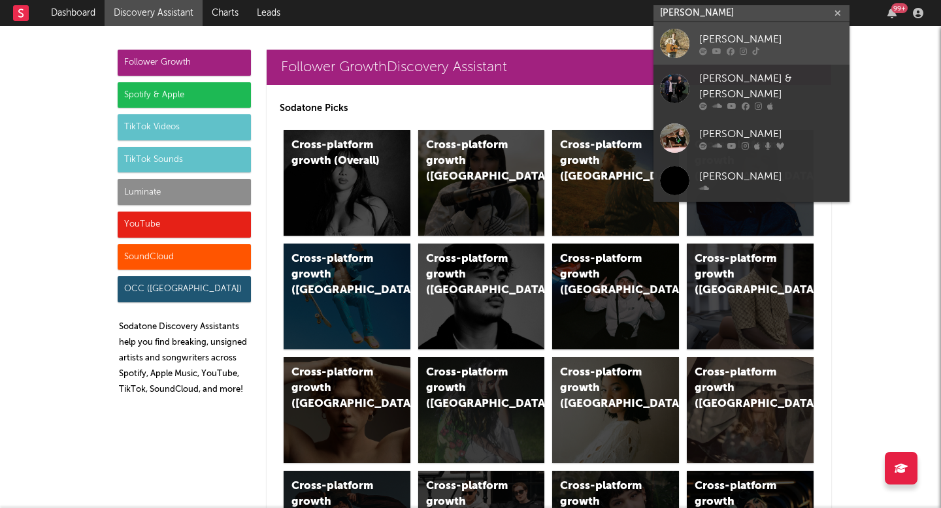
type input "andrew luci"
click at [745, 40] on div "Andrew Lucier" at bounding box center [771, 39] width 144 height 16
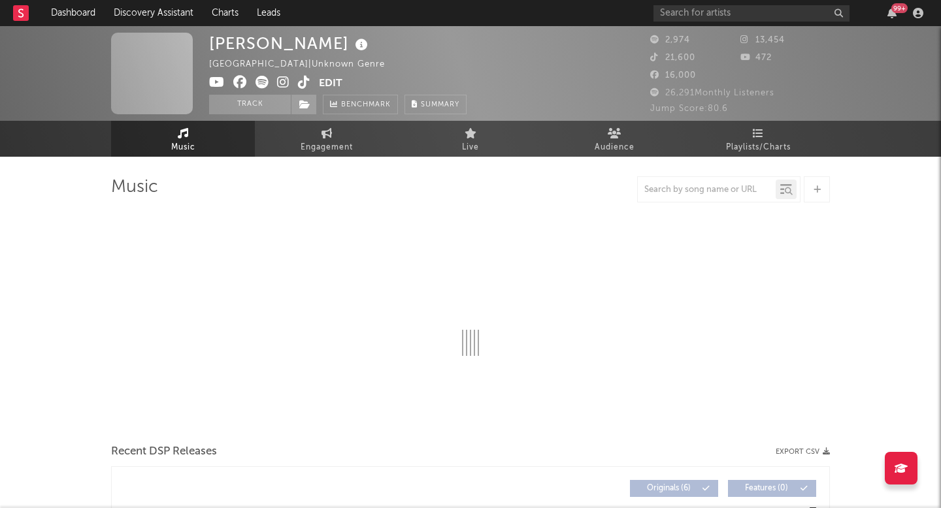
select select "6m"
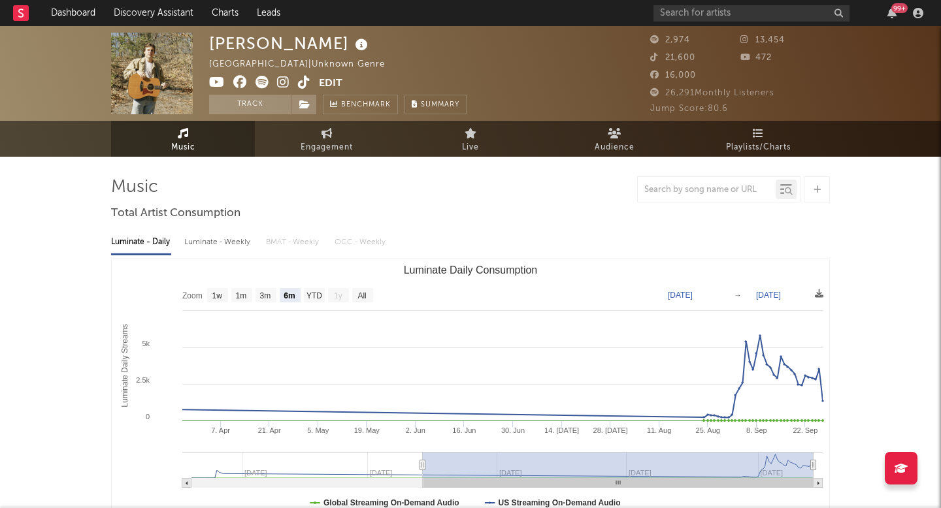
select select "6m"
click at [220, 7] on link "Charts" at bounding box center [224, 13] width 45 height 26
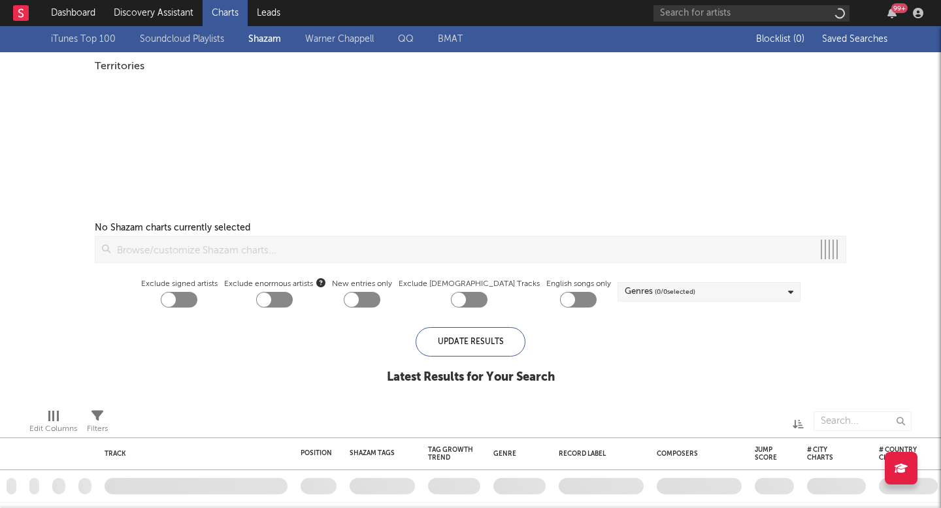
checkbox input "true"
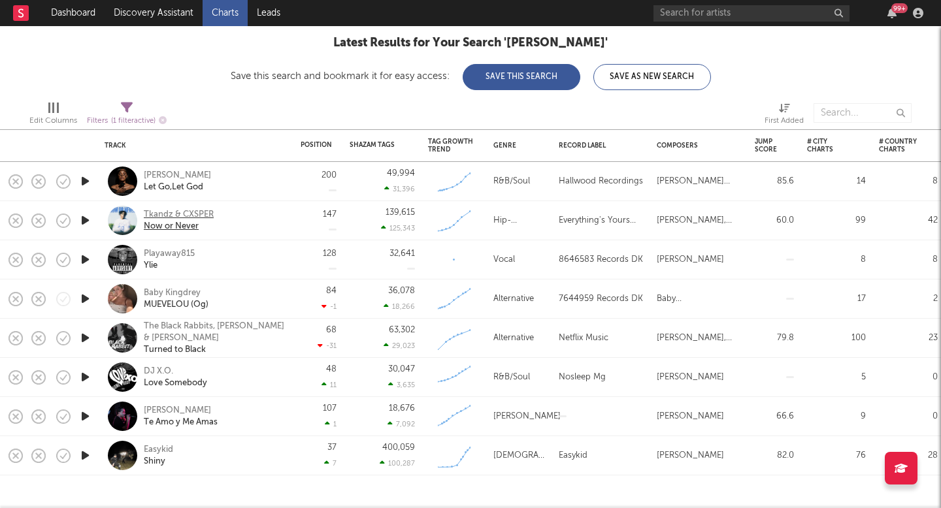
click at [212, 221] on div "Now or Never" at bounding box center [179, 227] width 70 height 12
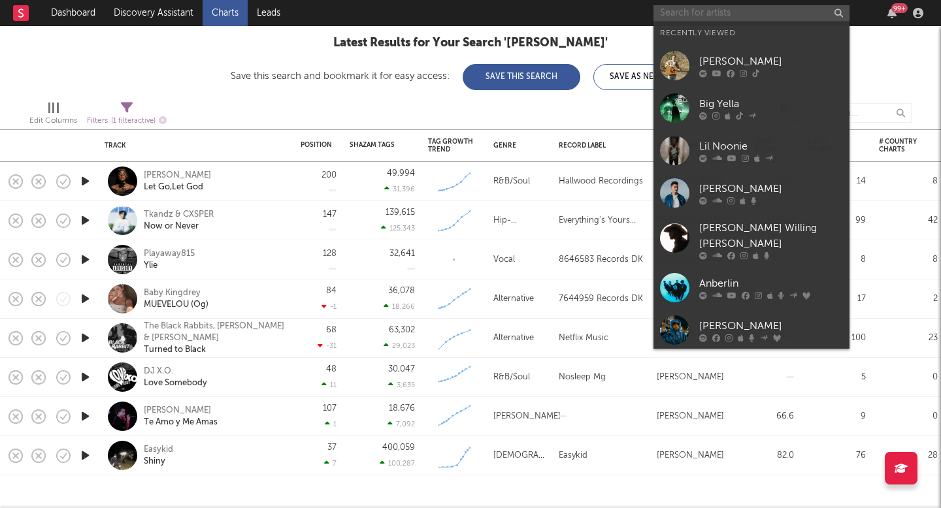
click at [729, 8] on input "text" at bounding box center [751, 13] width 196 height 16
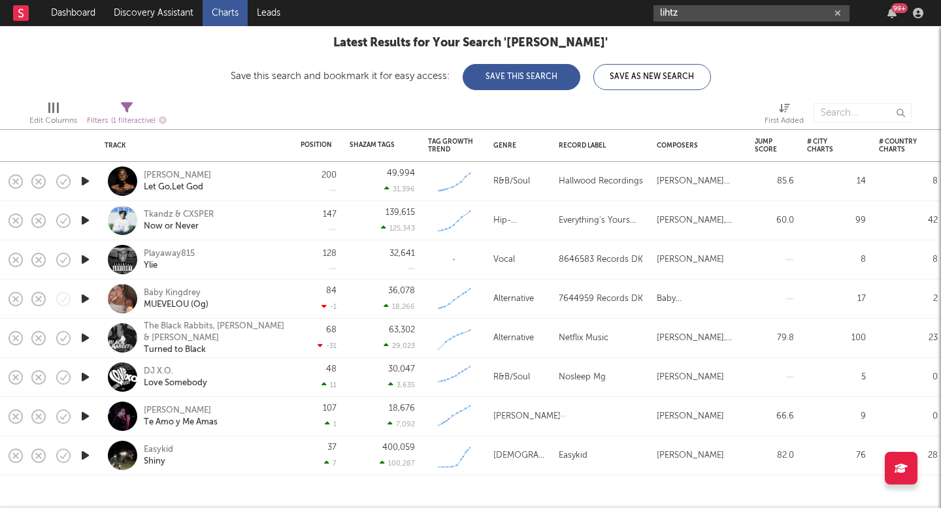
click at [701, 13] on input "lihtz" at bounding box center [751, 13] width 196 height 16
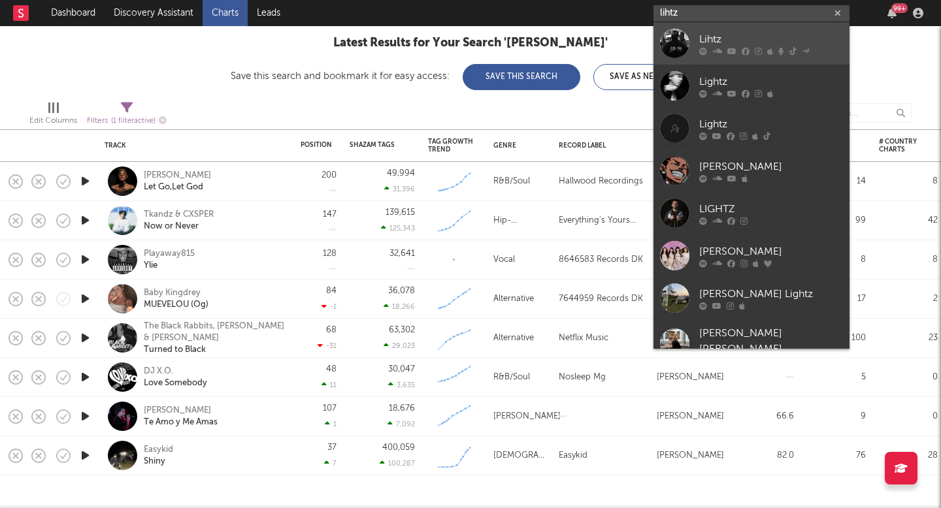
type input "lihtz"
click at [710, 41] on div "Lihtz" at bounding box center [771, 39] width 144 height 16
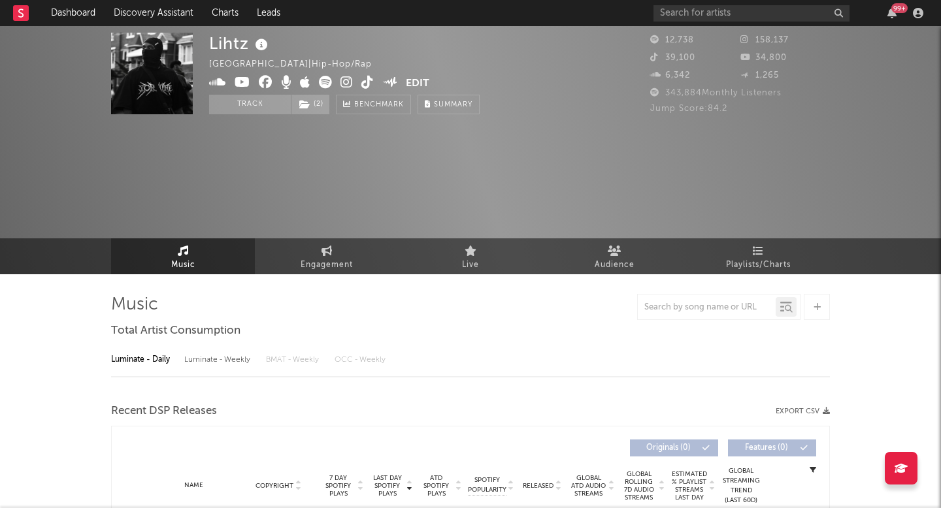
select select "6m"
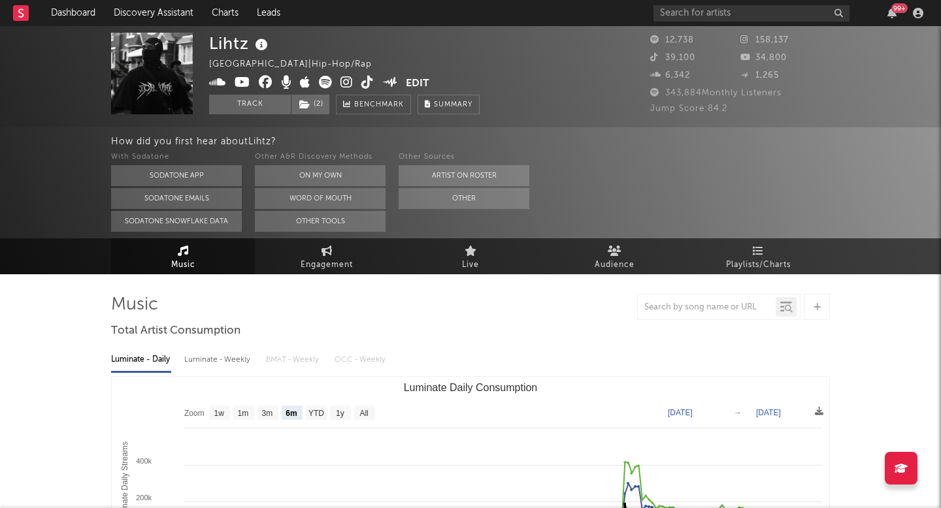
select select "6m"
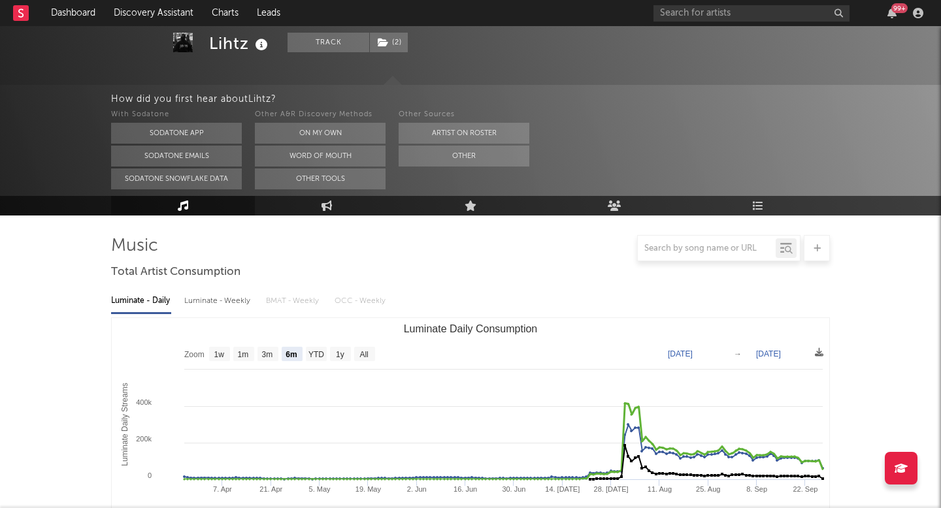
scroll to position [120, 0]
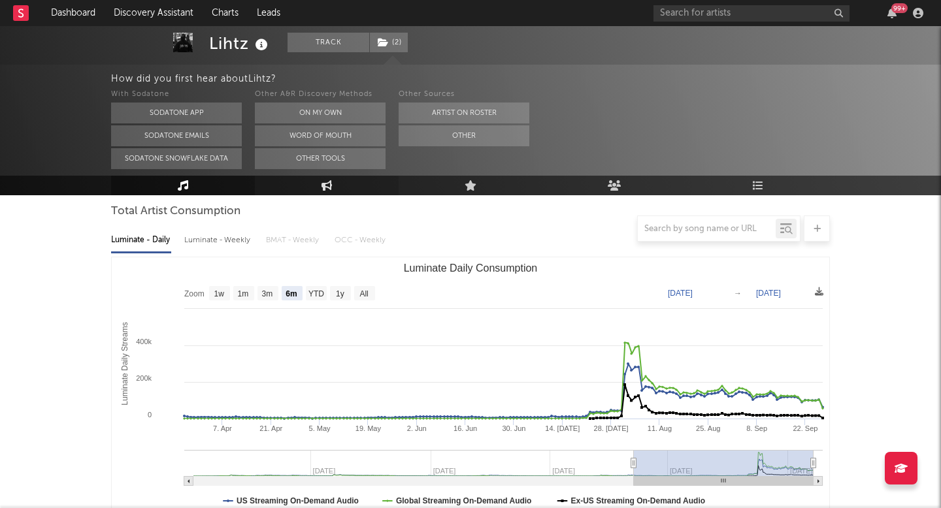
click at [311, 182] on link "Engagement" at bounding box center [327, 186] width 144 height 20
select select "1w"
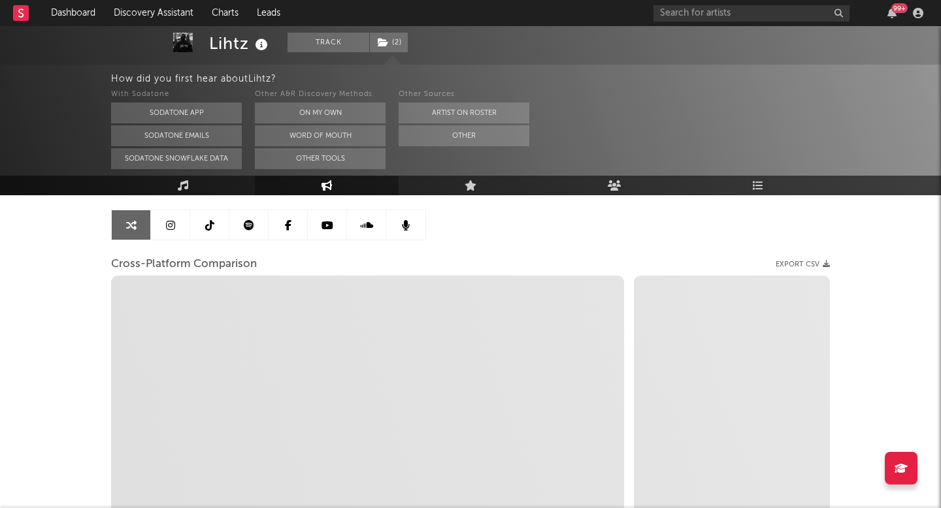
select select "1m"
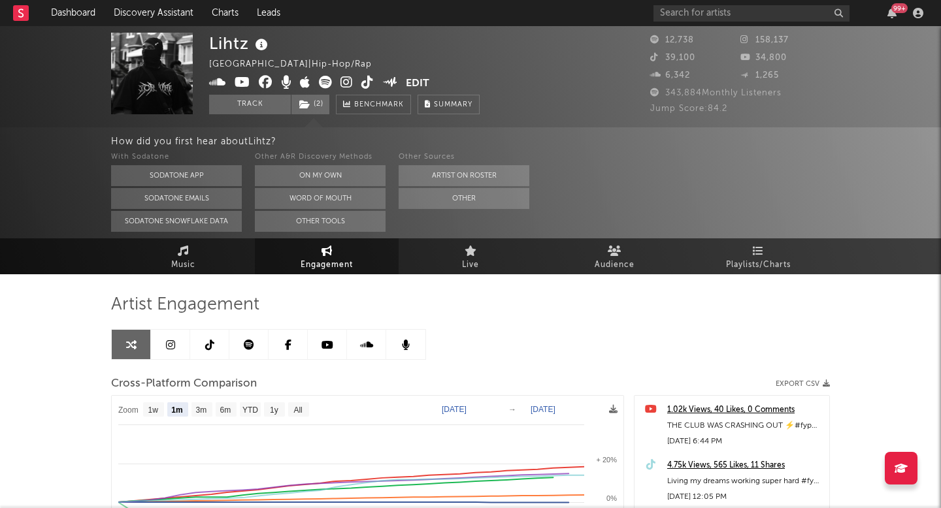
click at [351, 77] on icon at bounding box center [346, 82] width 12 height 13
click at [214, 244] on link "Music" at bounding box center [183, 256] width 144 height 36
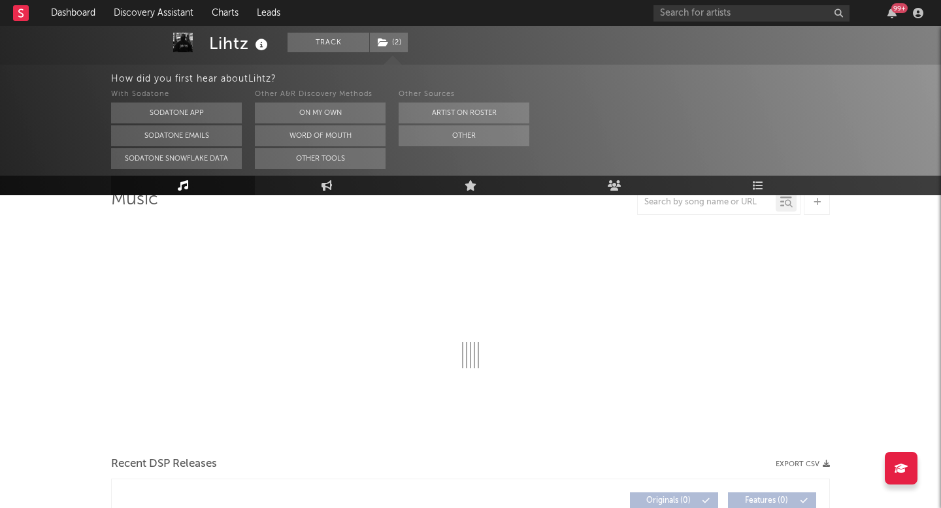
select select "6m"
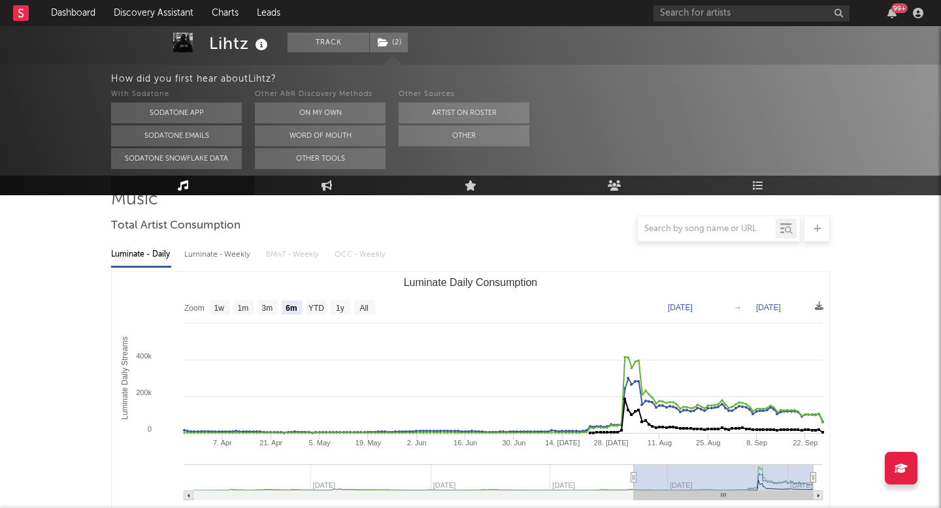
scroll to position [231, 0]
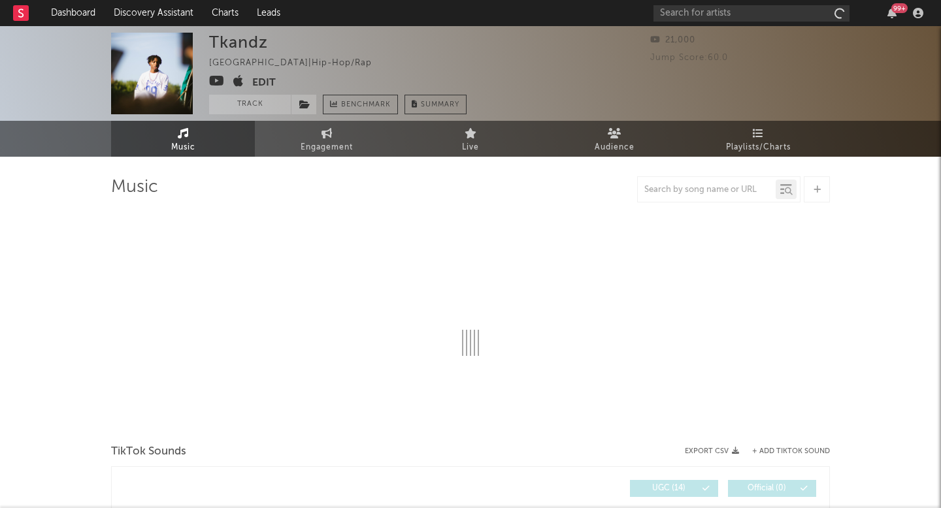
select select "1w"
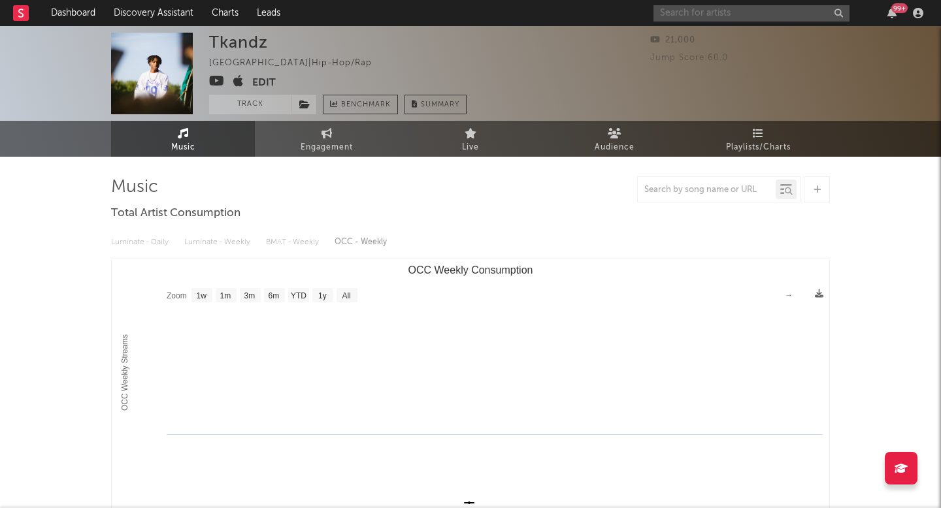
click at [745, 16] on input "text" at bounding box center [751, 13] width 196 height 16
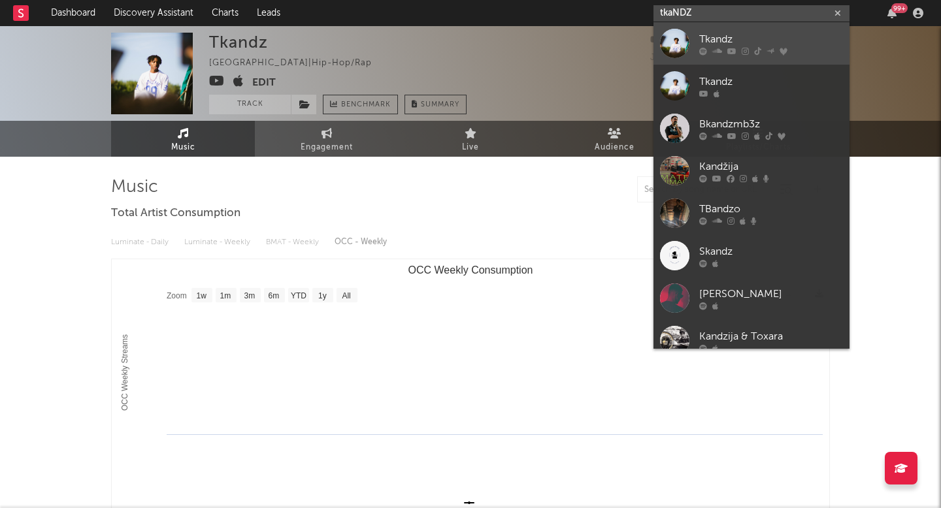
type input "tkaNDZ"
click at [779, 40] on div "Tkandz" at bounding box center [771, 39] width 144 height 16
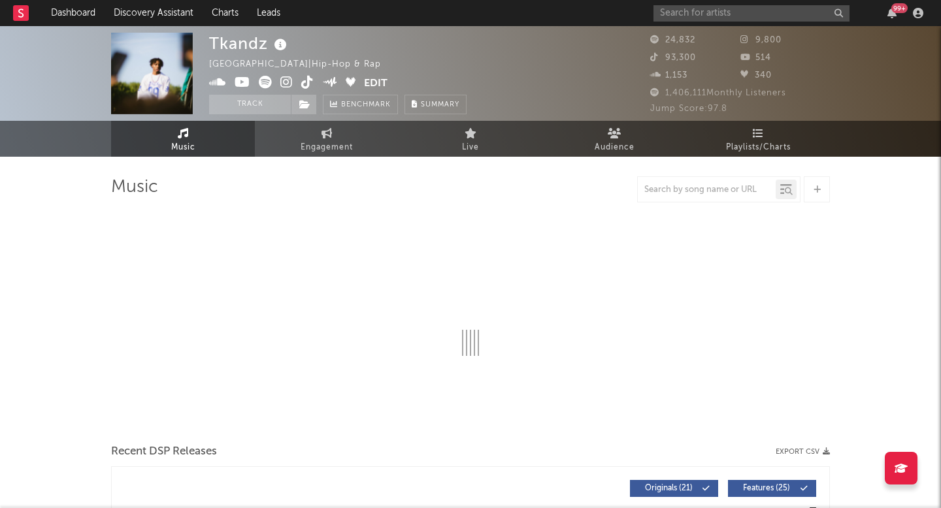
select select "6m"
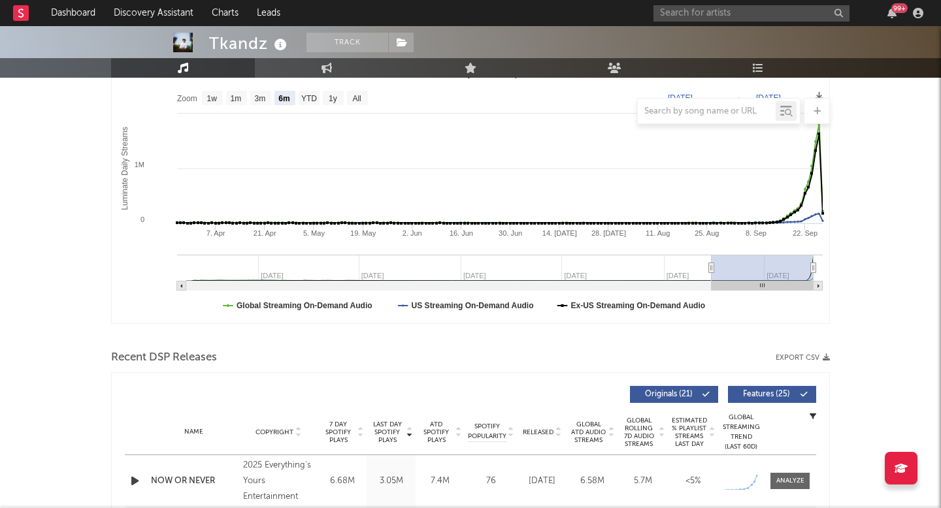
scroll to position [415, 0]
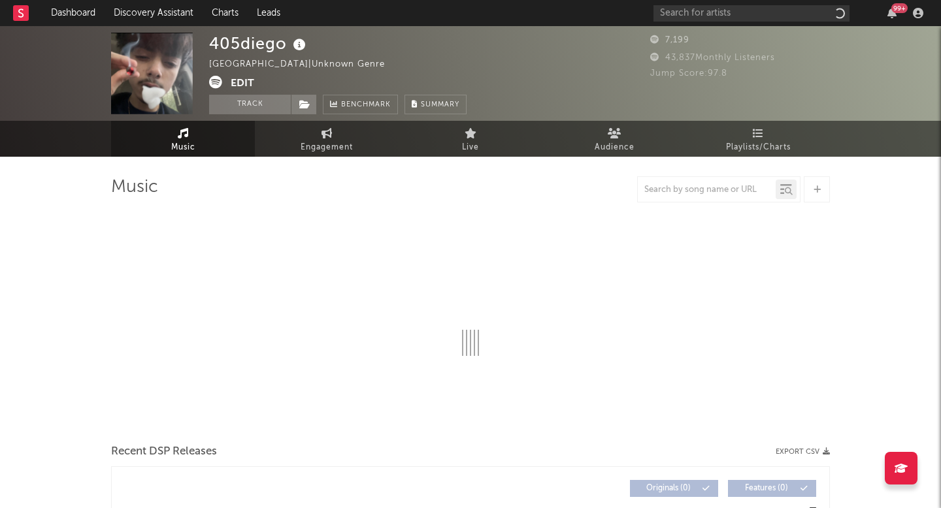
select select "1w"
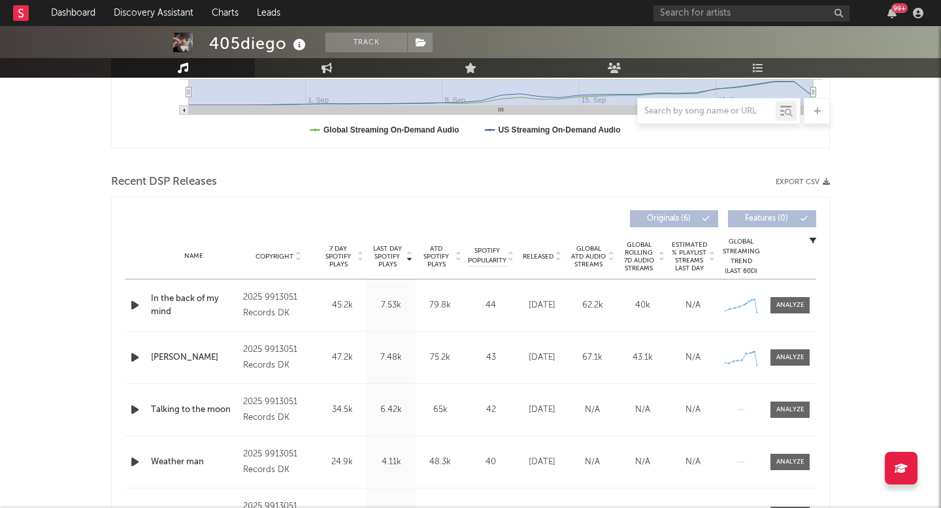
scroll to position [419, 0]
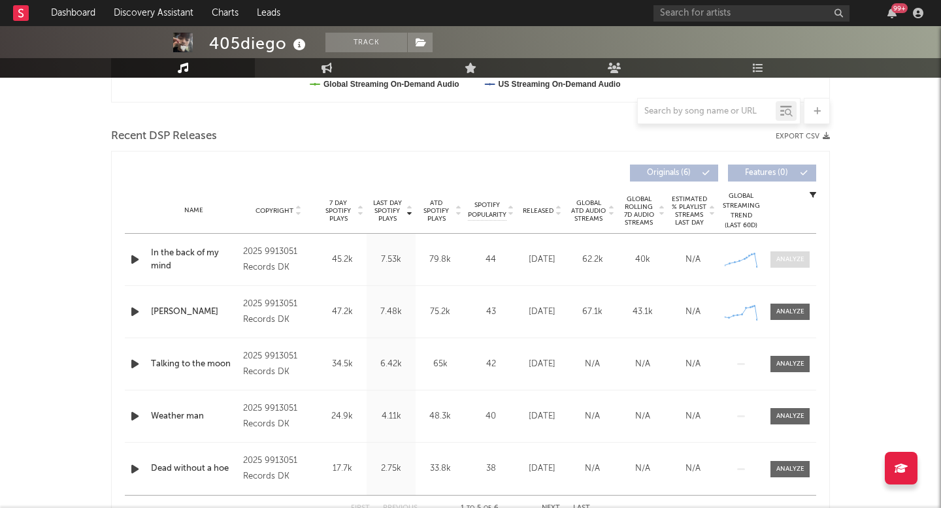
click at [788, 262] on div at bounding box center [790, 260] width 28 height 10
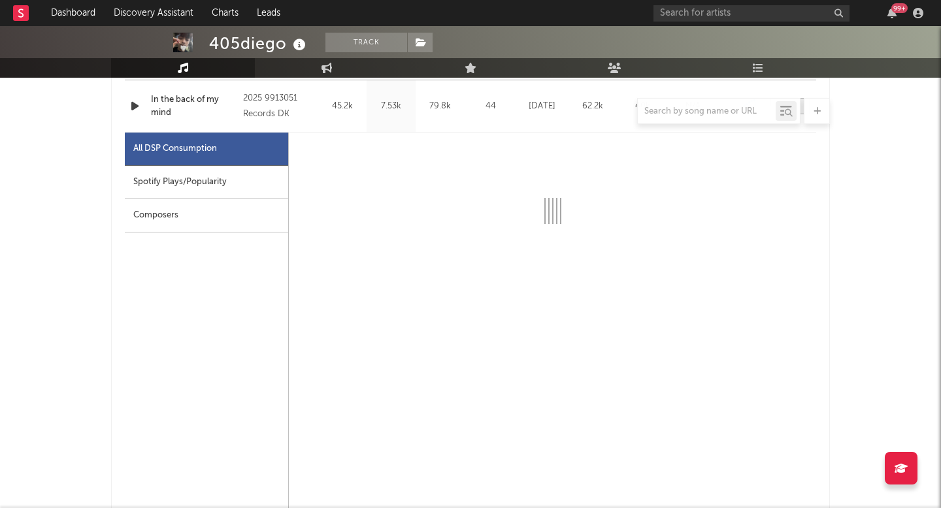
select select "1w"
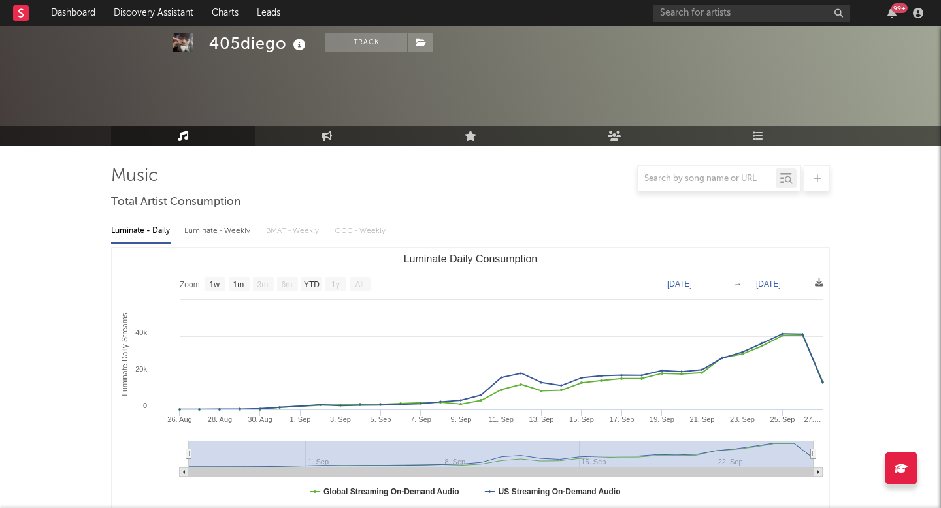
scroll to position [0, 0]
